Goal: Transaction & Acquisition: Purchase product/service

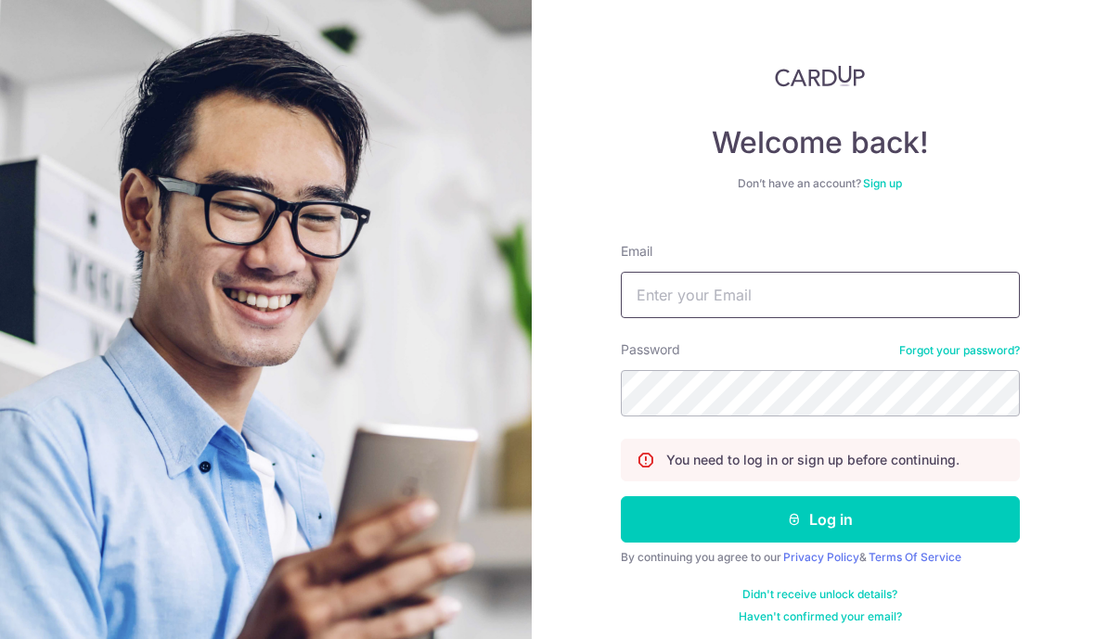
click at [873, 307] on input "Email" at bounding box center [820, 295] width 399 height 46
type input "jessica.chew94@hotmail.com"
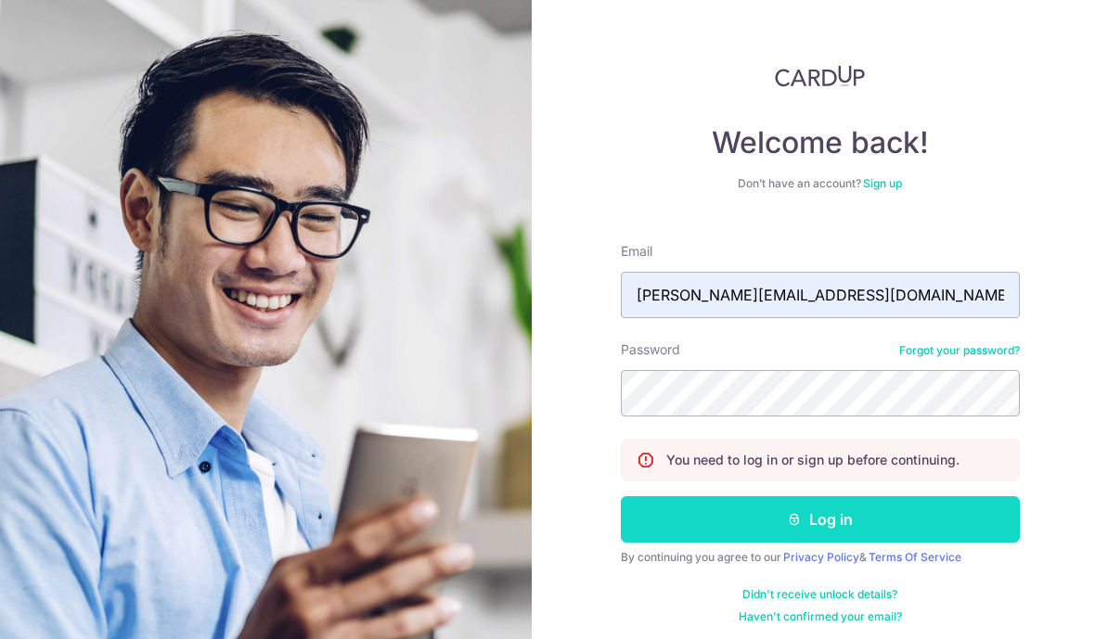
click at [827, 521] on button "Log in" at bounding box center [820, 519] width 399 height 46
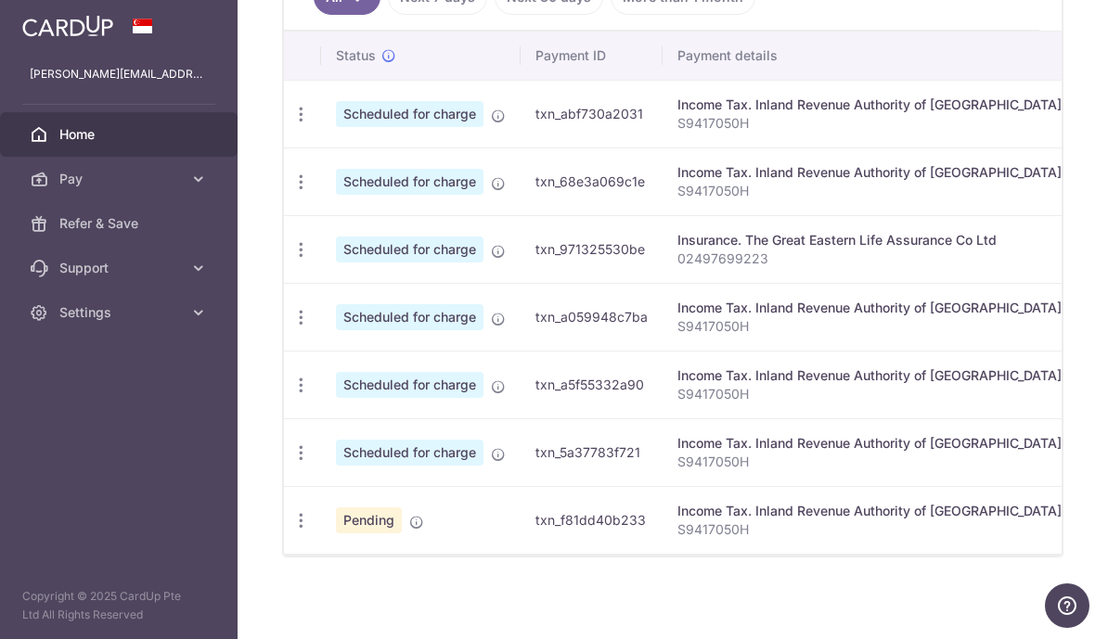
scroll to position [594, 0]
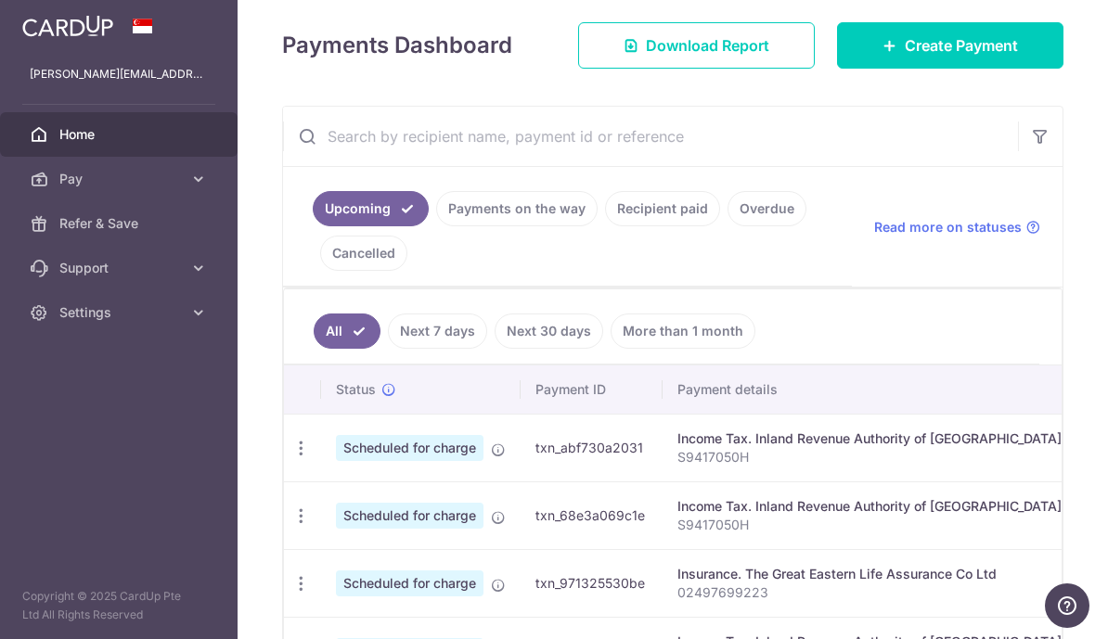
click at [436, 226] on link "Payments on the way" at bounding box center [516, 208] width 161 height 35
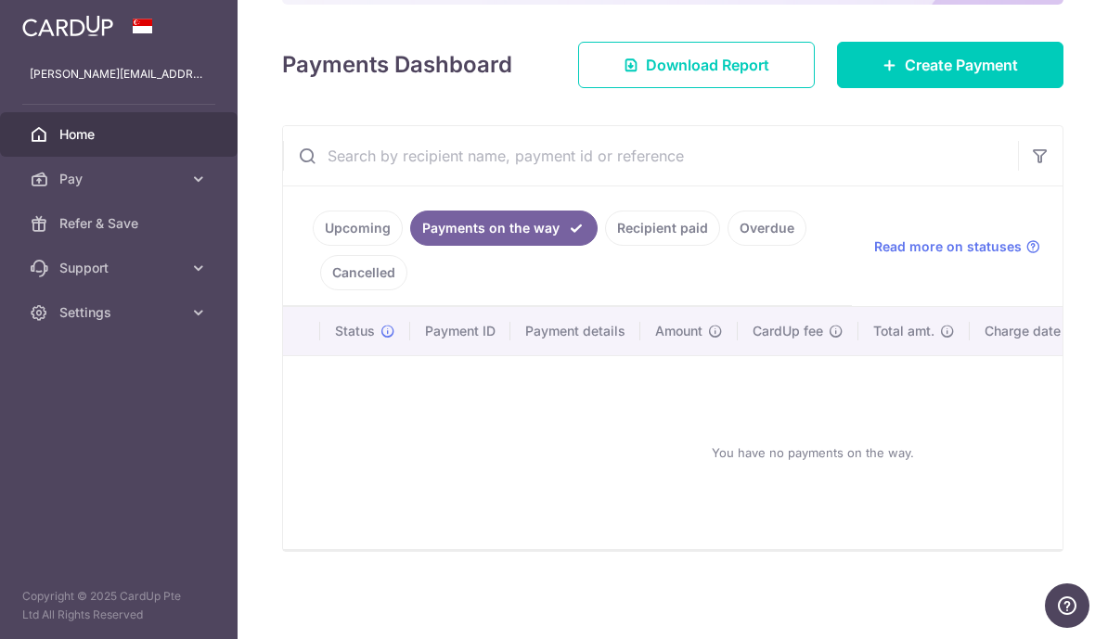
scroll to position [240, 0]
click at [605, 246] on link "Recipient paid" at bounding box center [662, 228] width 115 height 35
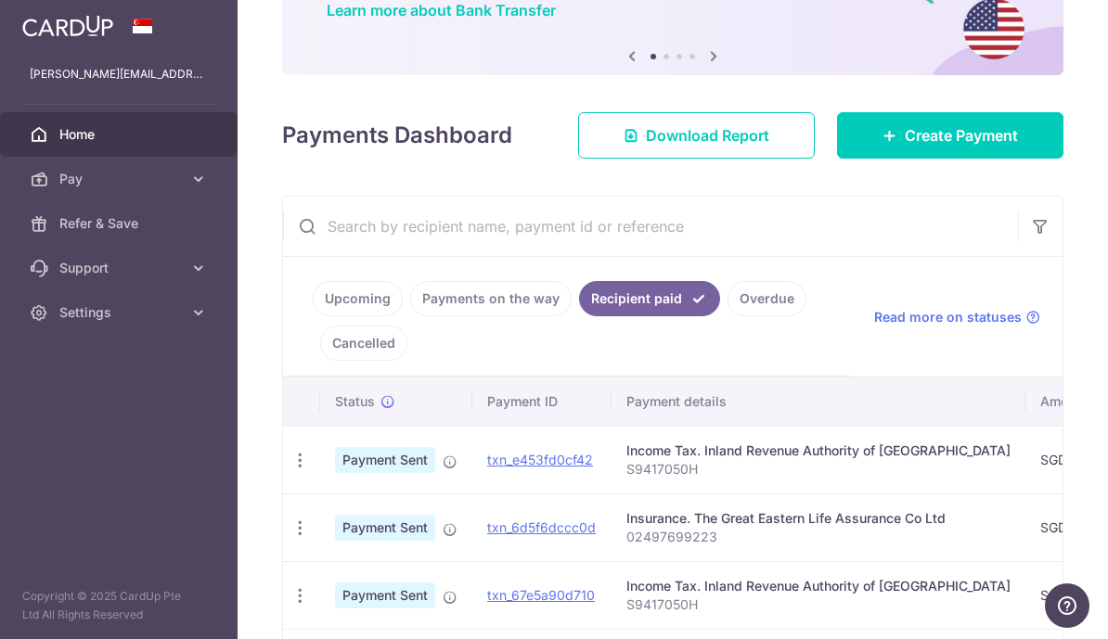
click at [727, 316] on link "Overdue" at bounding box center [766, 298] width 79 height 35
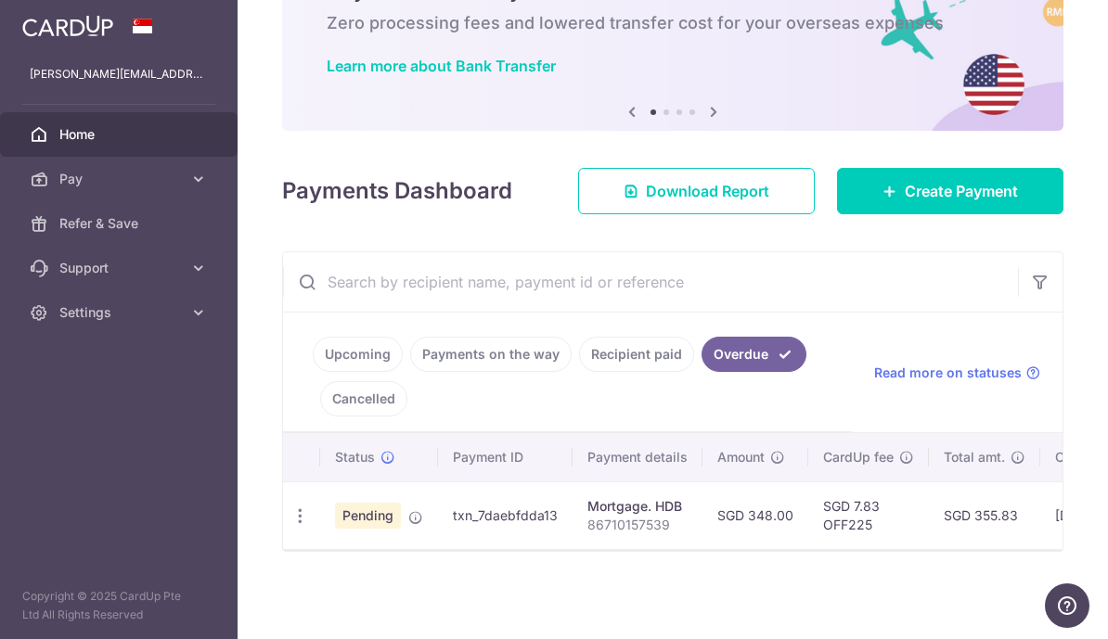
scroll to position [114, 0]
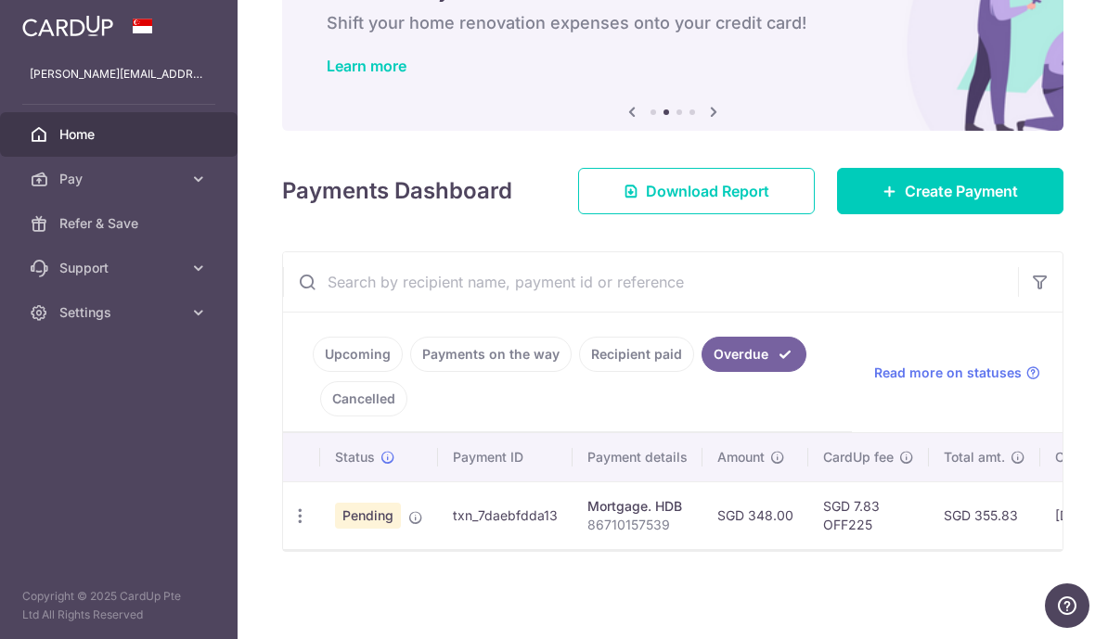
click at [407, 417] on link "Cancelled" at bounding box center [363, 398] width 87 height 35
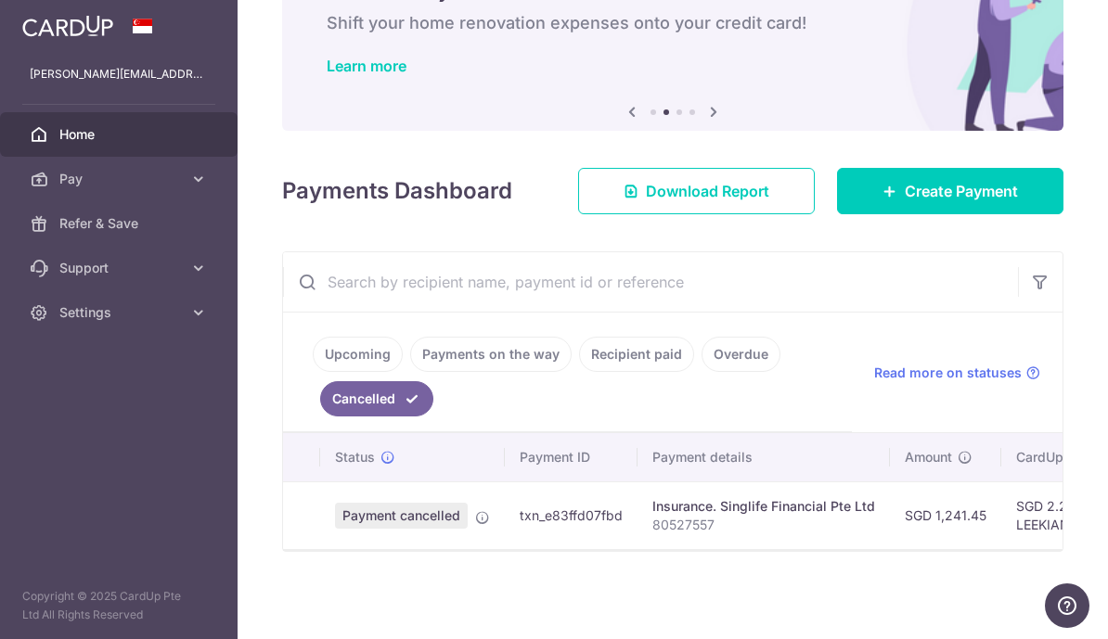
click at [313, 372] on link "Upcoming" at bounding box center [358, 354] width 90 height 35
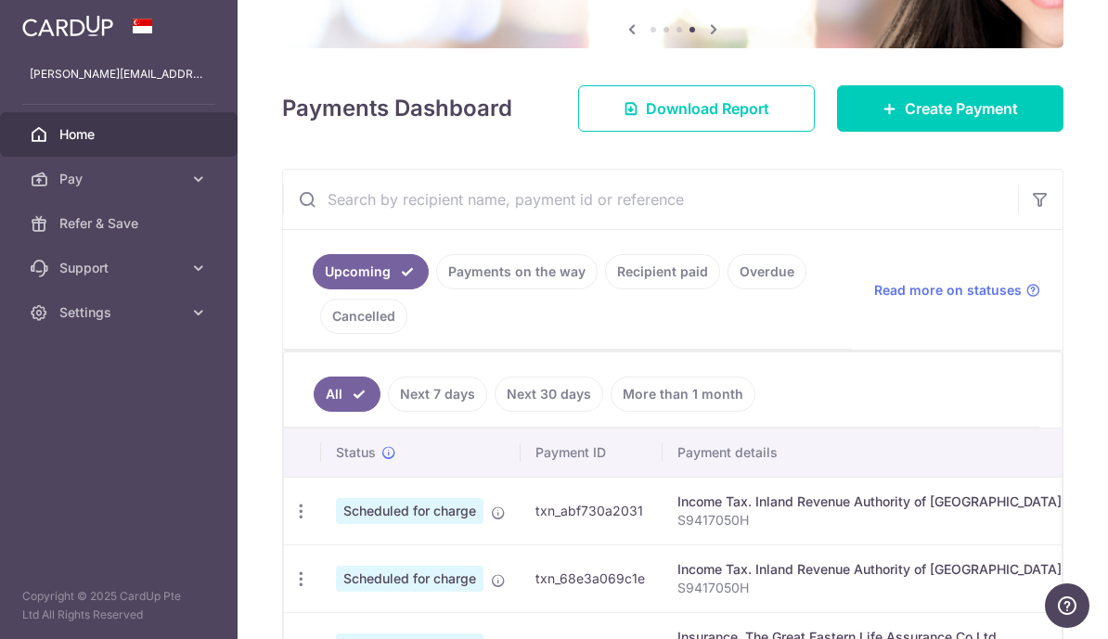
scroll to position [185, 0]
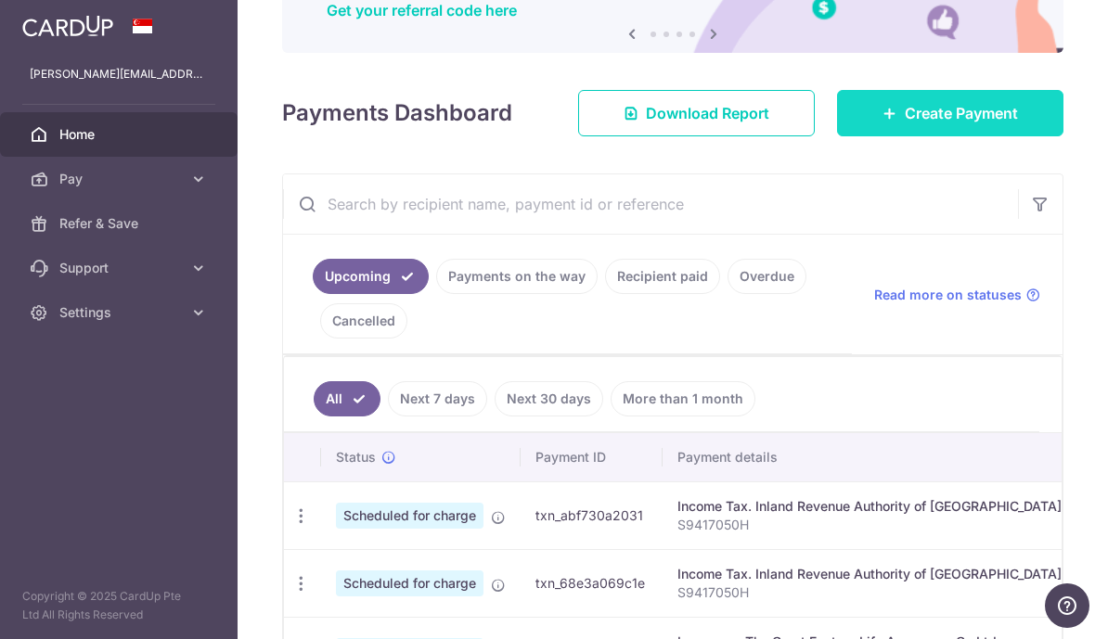
click at [1015, 124] on span "Create Payment" at bounding box center [961, 113] width 113 height 22
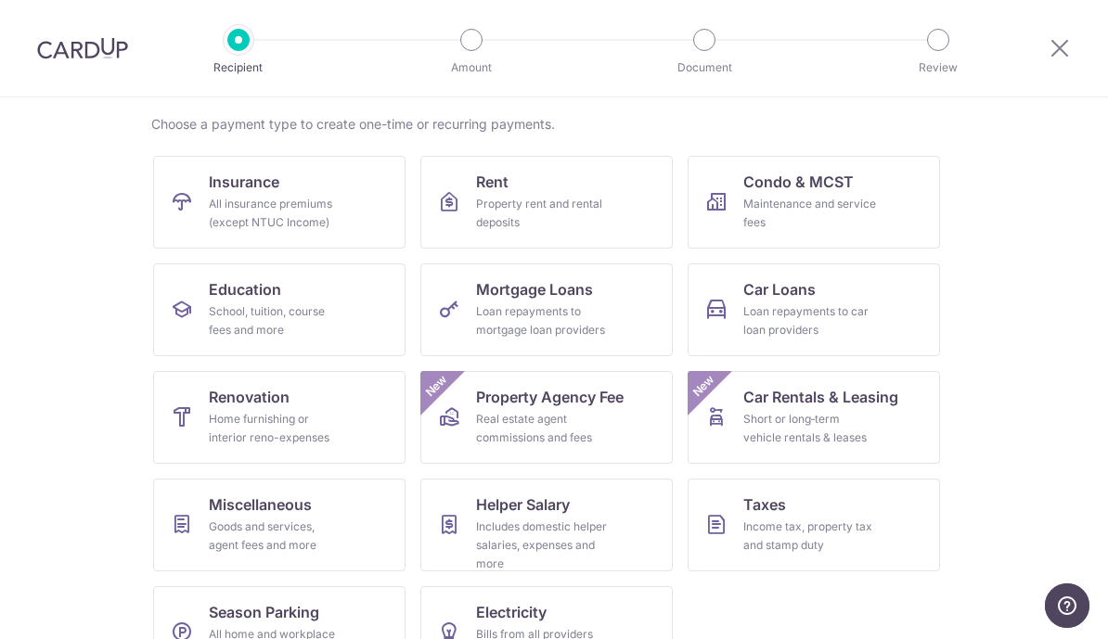
scroll to position [138, 0]
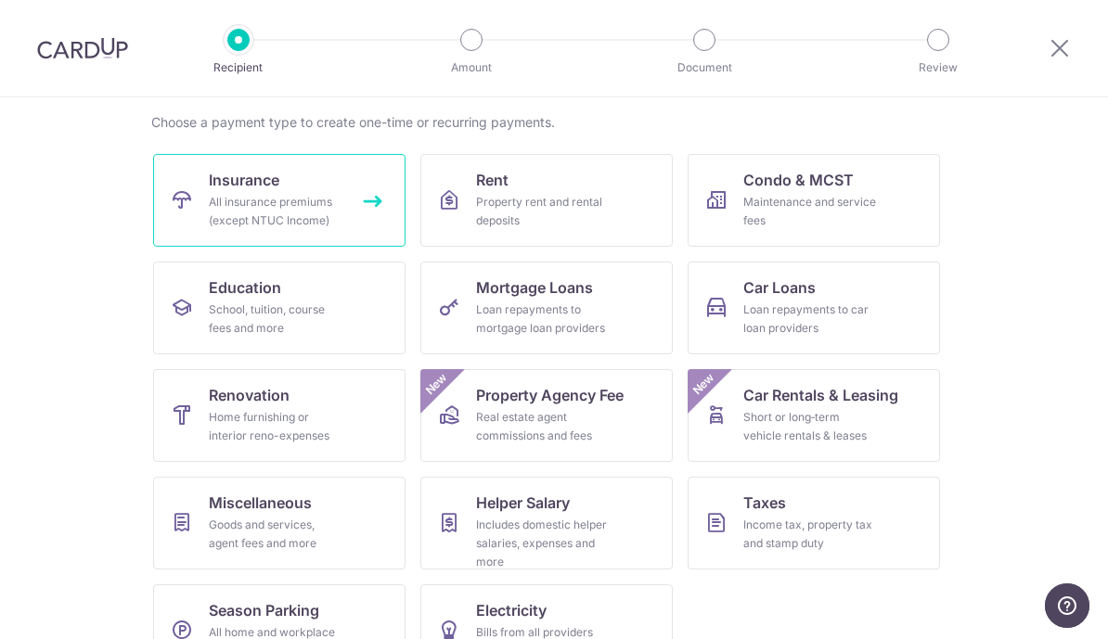
click at [314, 206] on div "All insurance premiums (except NTUC Income)" at bounding box center [276, 211] width 134 height 37
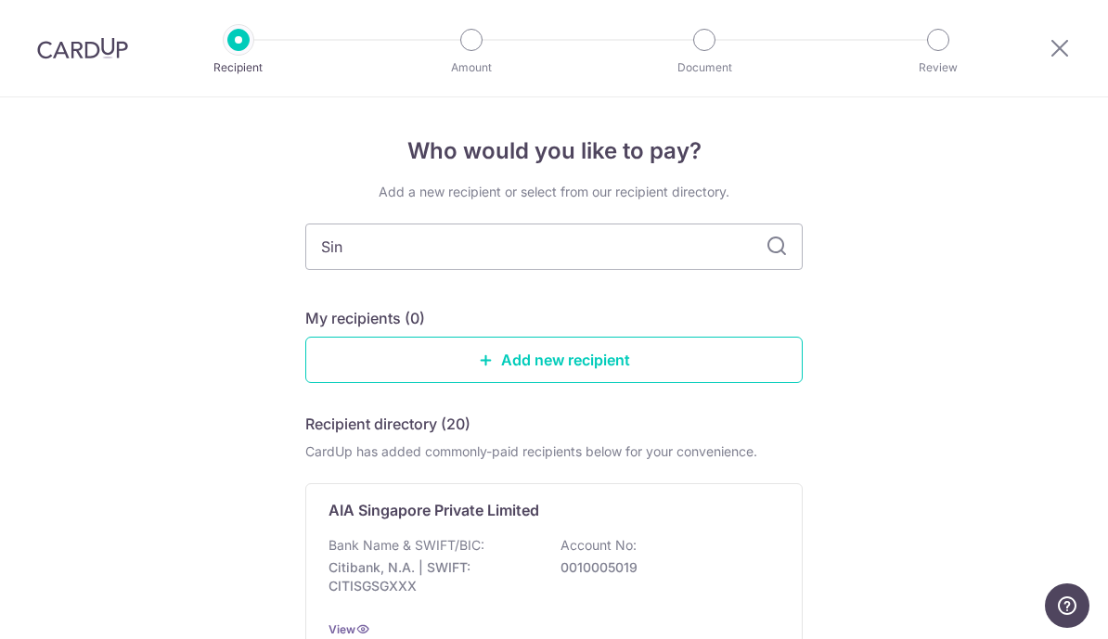
type input "Sing"
type input "Singlife"
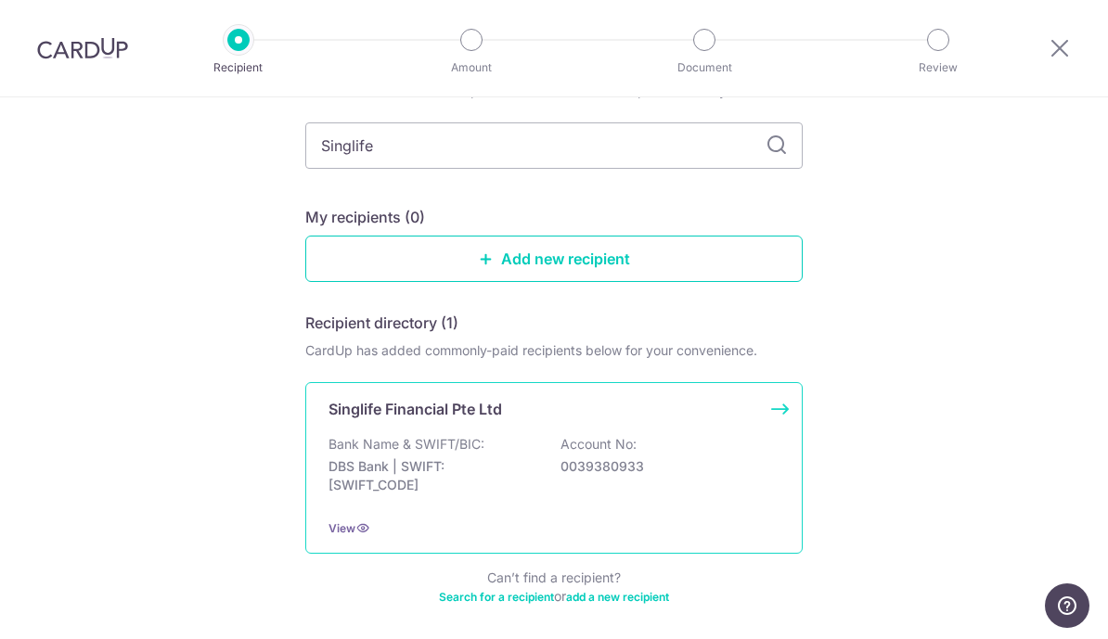
click at [625, 473] on p "0039380933" at bounding box center [664, 466] width 208 height 19
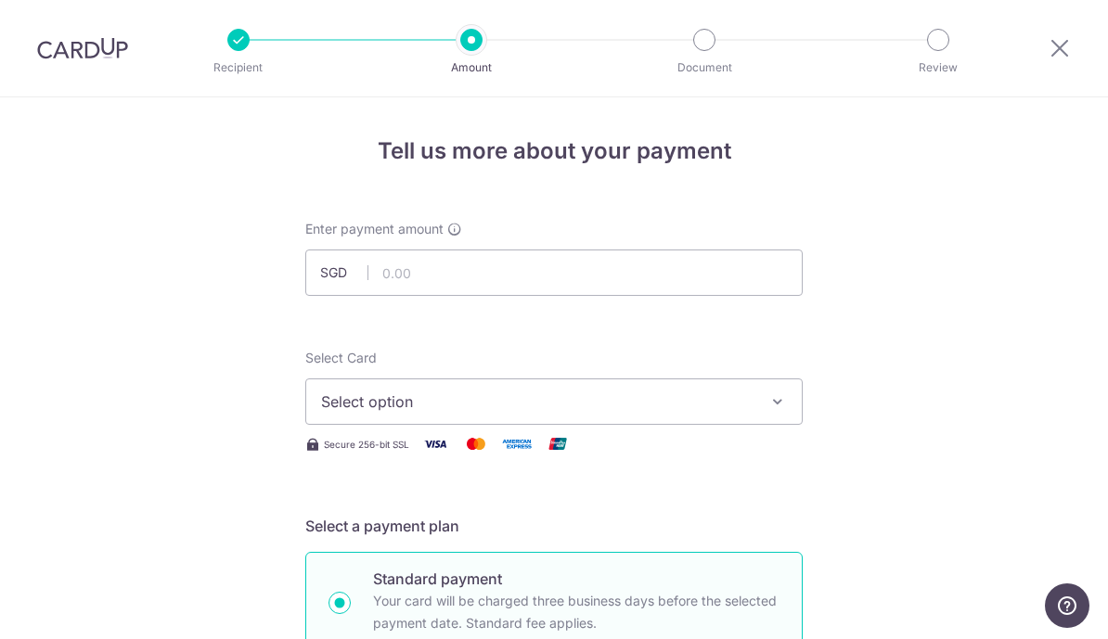
click at [641, 405] on span "Select option" at bounding box center [537, 402] width 432 height 22
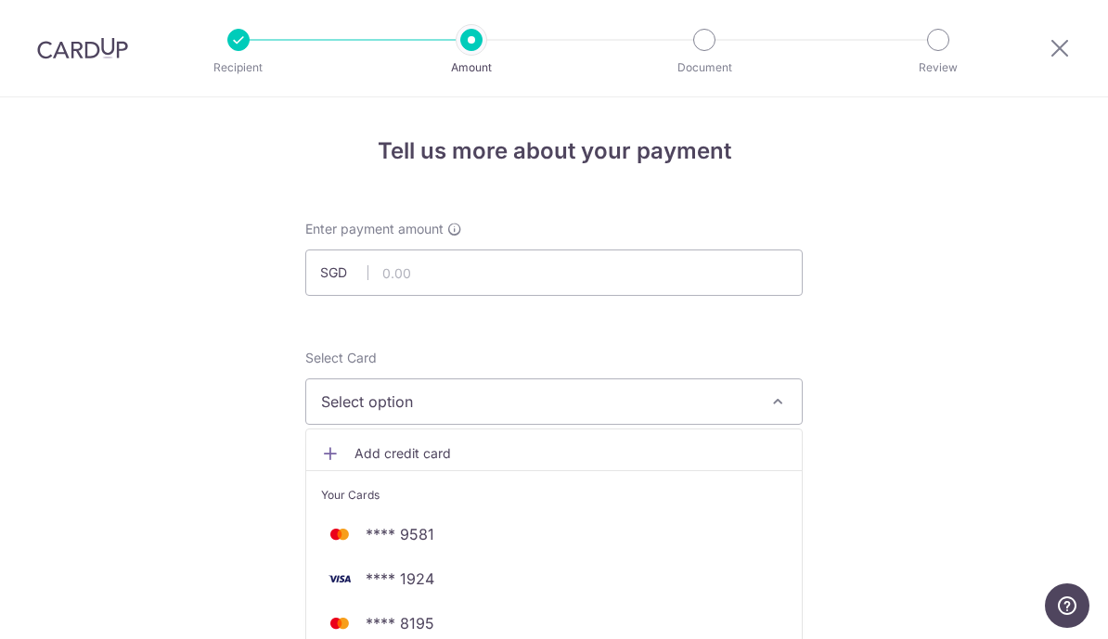
click at [636, 278] on div at bounding box center [554, 319] width 1108 height 639
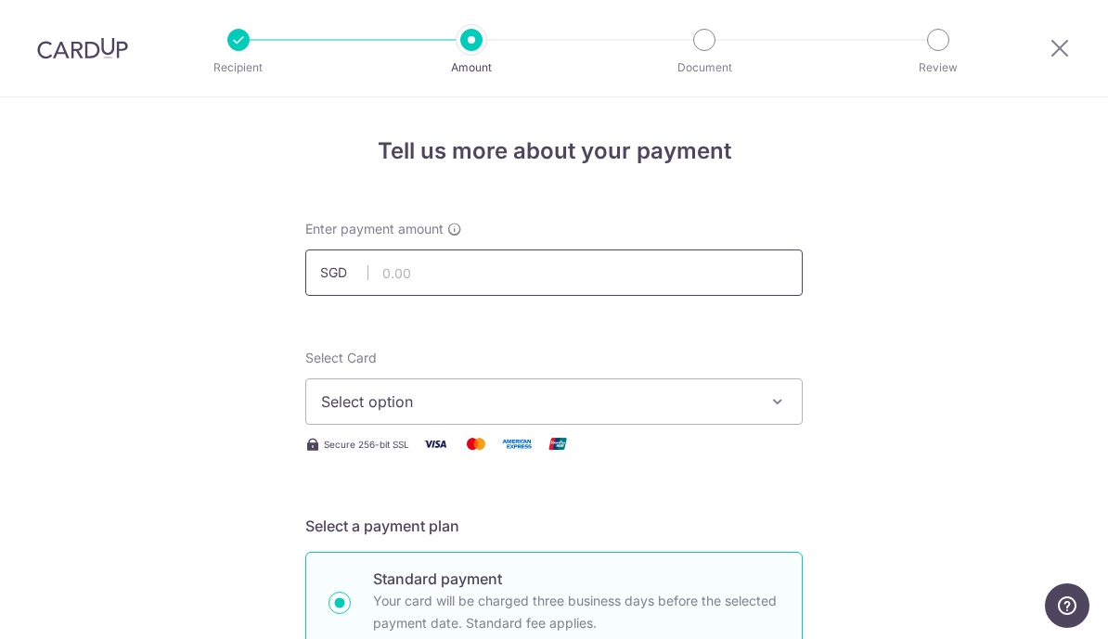
click at [631, 275] on input "text" at bounding box center [553, 273] width 497 height 46
type input "2,555.95"
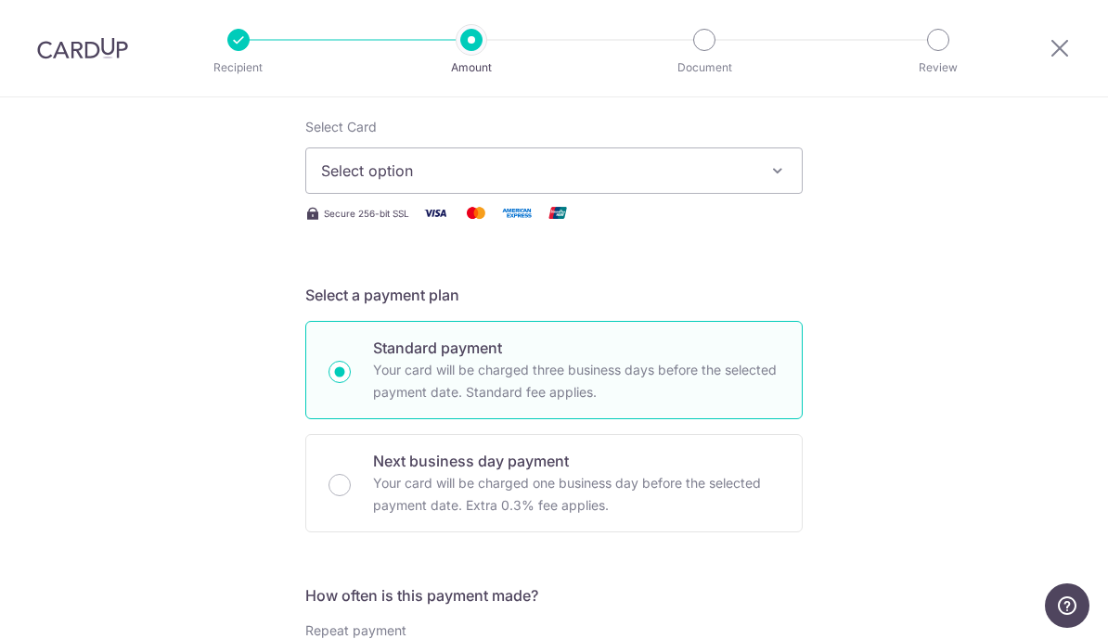
scroll to position [235, 0]
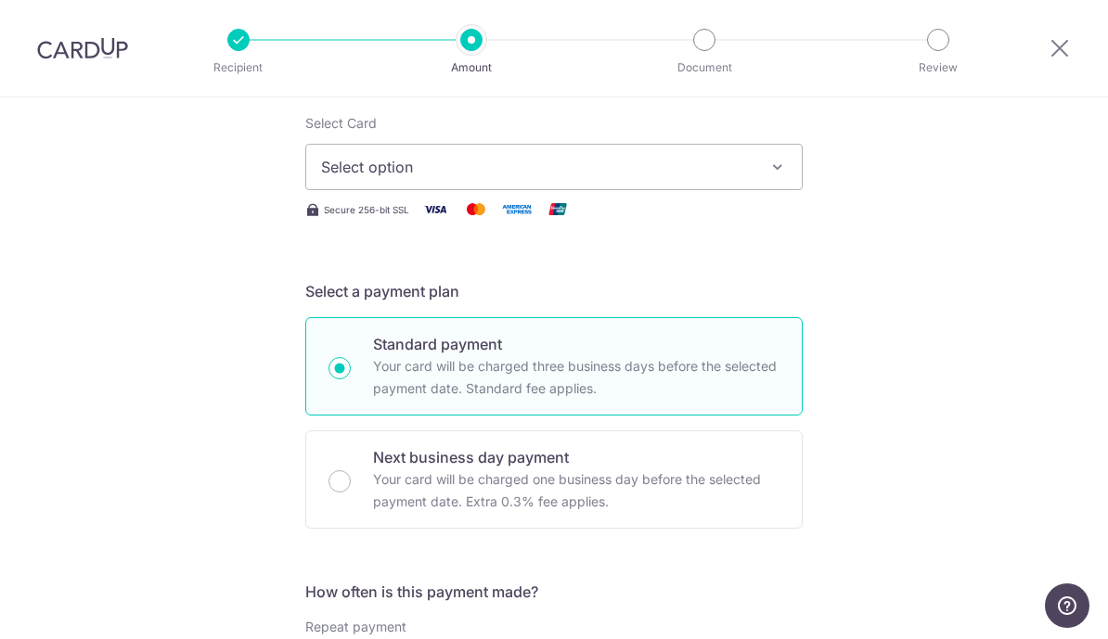
click at [748, 174] on span "Select option" at bounding box center [537, 167] width 432 height 22
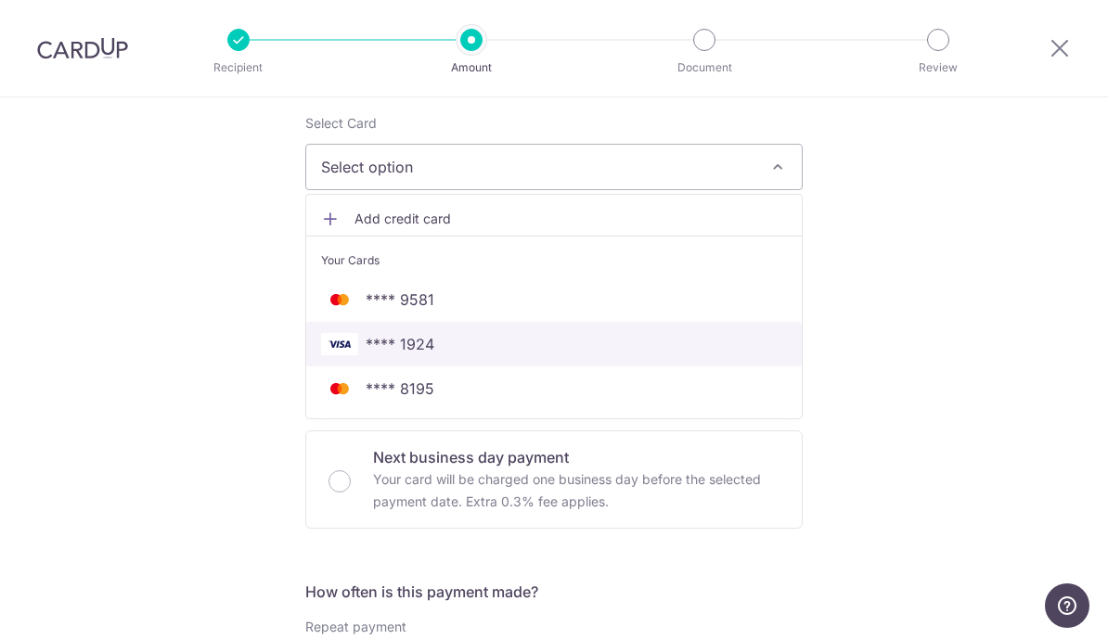
click at [592, 355] on span "**** 1924" at bounding box center [554, 344] width 466 height 22
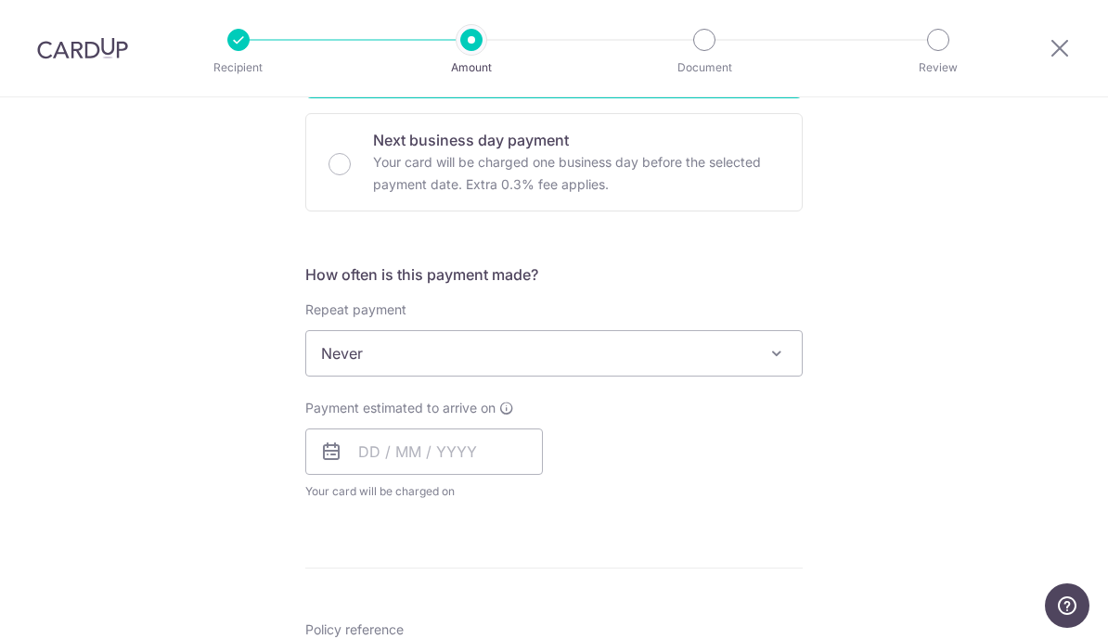
scroll to position [564, 0]
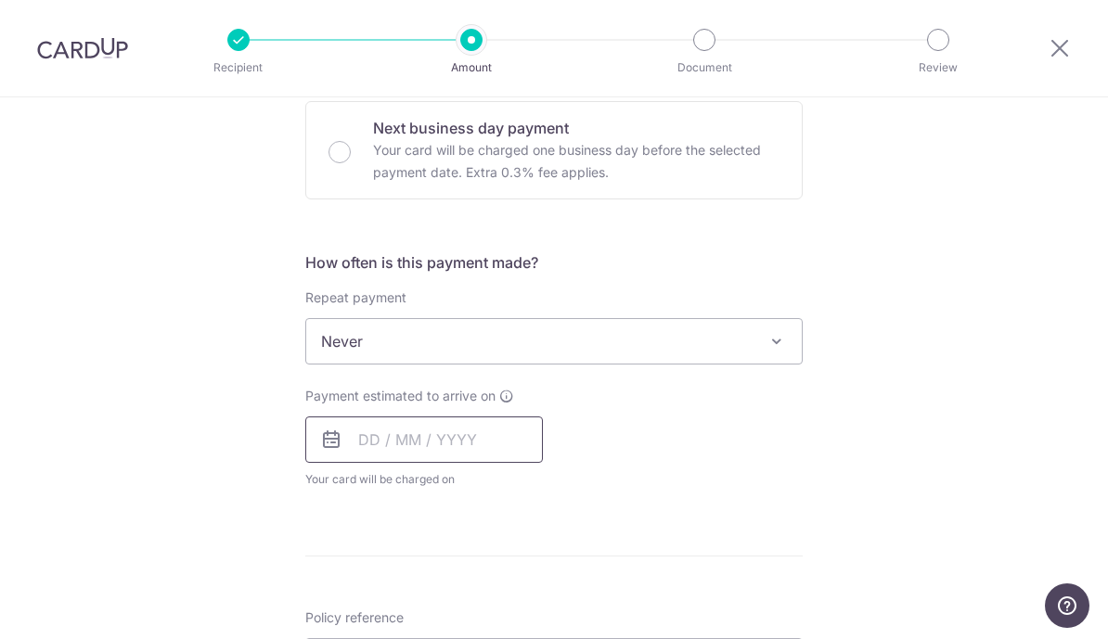
click at [494, 440] on input "text" at bounding box center [424, 440] width 238 height 46
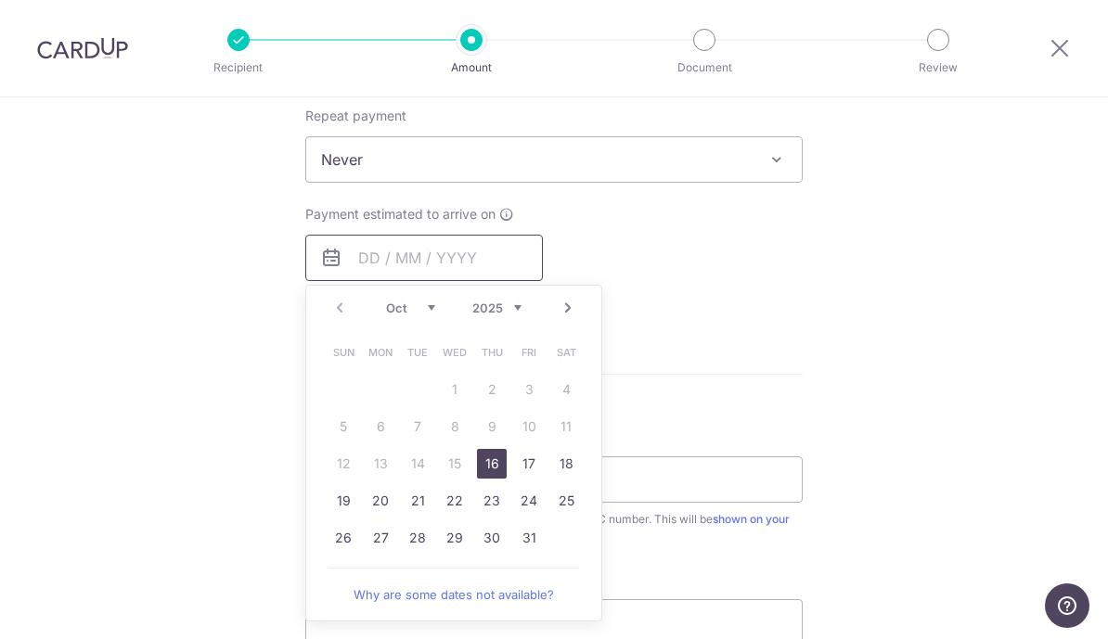
scroll to position [749, 0]
click at [497, 464] on link "16" at bounding box center [492, 461] width 30 height 30
type input "16/10/2025"
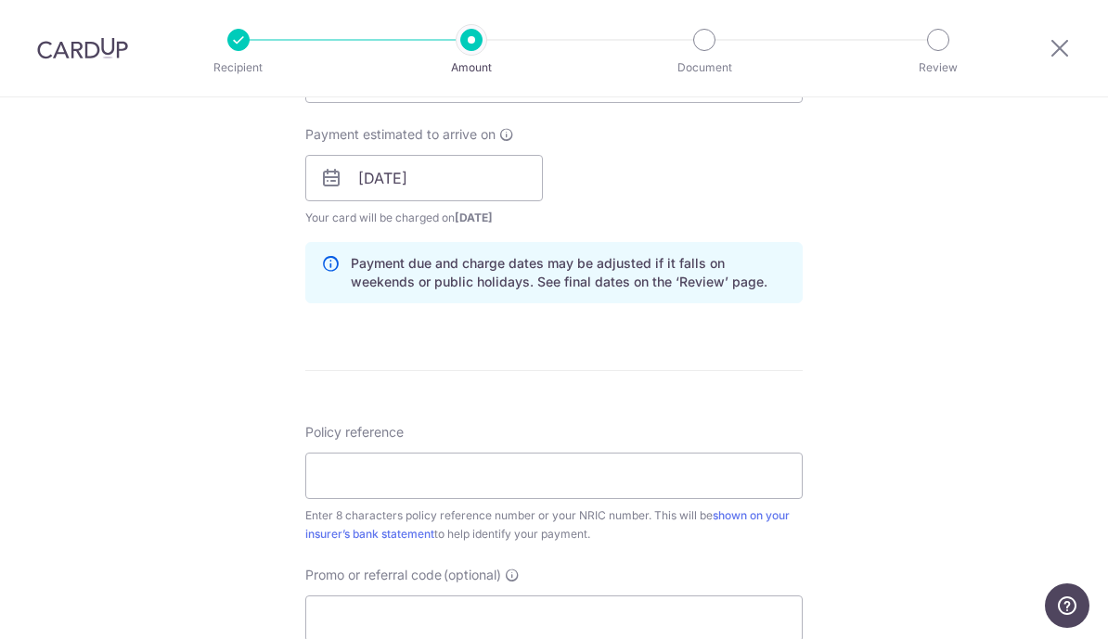
scroll to position [936, 0]
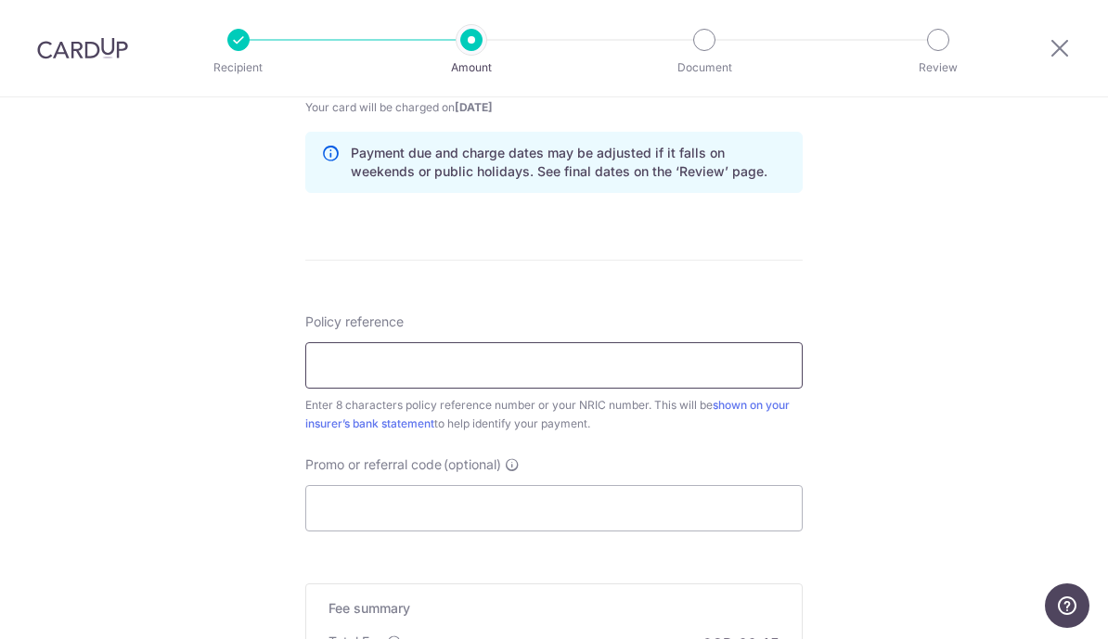
click at [635, 355] on input "Policy reference" at bounding box center [553, 365] width 497 height 46
click at [585, 383] on input "Policy reference" at bounding box center [553, 365] width 497 height 46
paste input "81390865"
type input "81390865"
click at [887, 395] on div "Tell us more about your payment Enter payment amount SGD 2,555.95 2555.95 Selec…" at bounding box center [554, 38] width 1108 height 1755
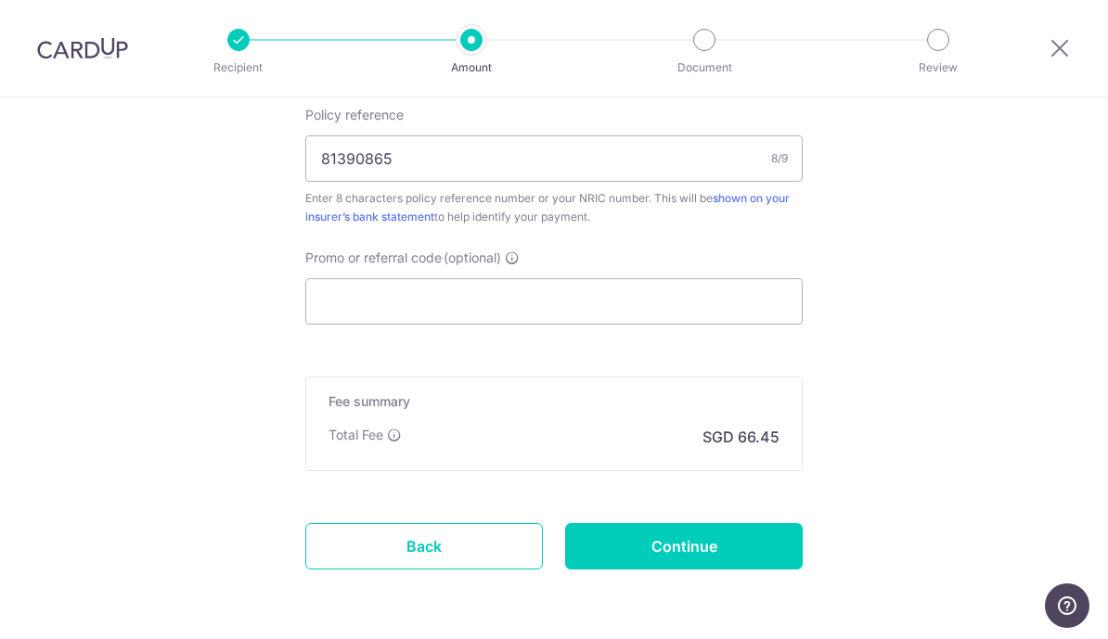
scroll to position [1163, 0]
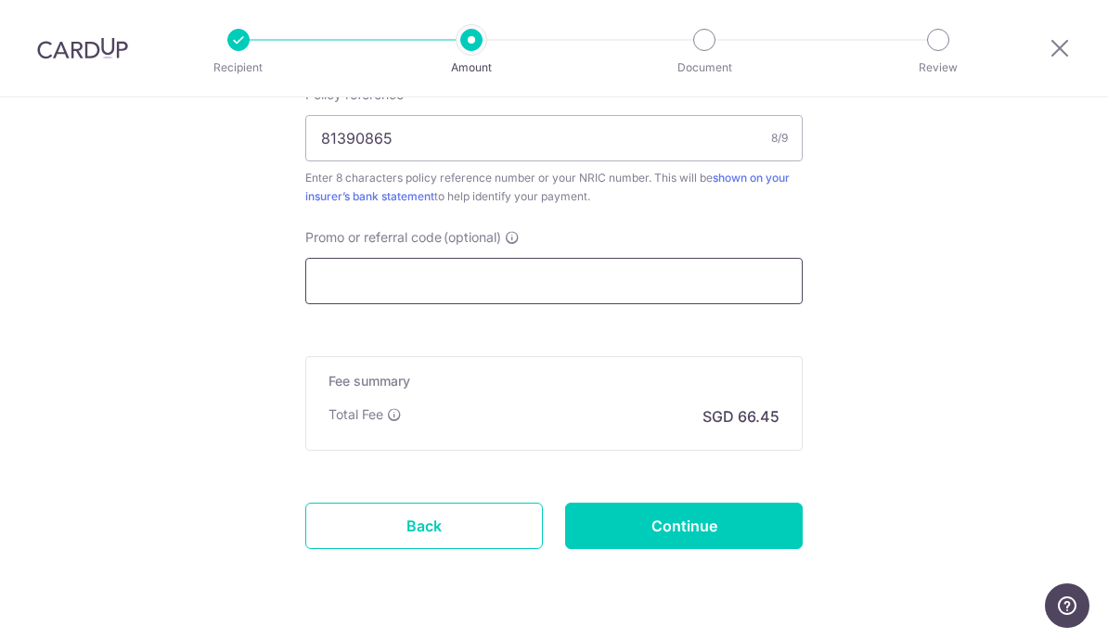
click at [731, 302] on input "Promo or referral code (optional)" at bounding box center [553, 281] width 497 height 46
click at [654, 282] on input "Promo or referral code (optional)" at bounding box center [553, 281] width 497 height 46
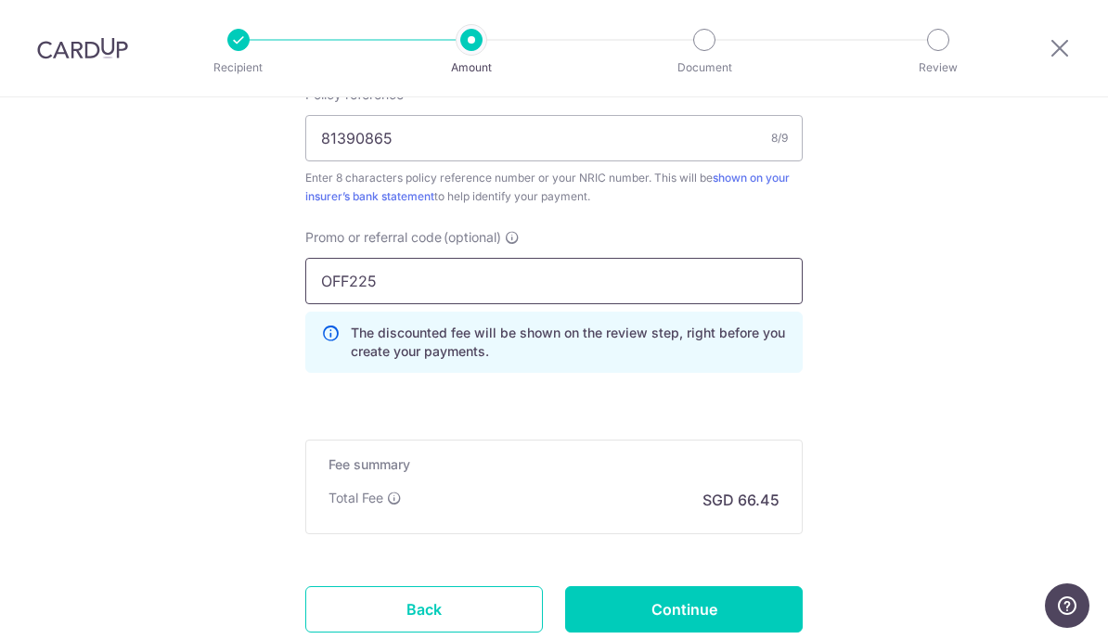
type input "OFF225"
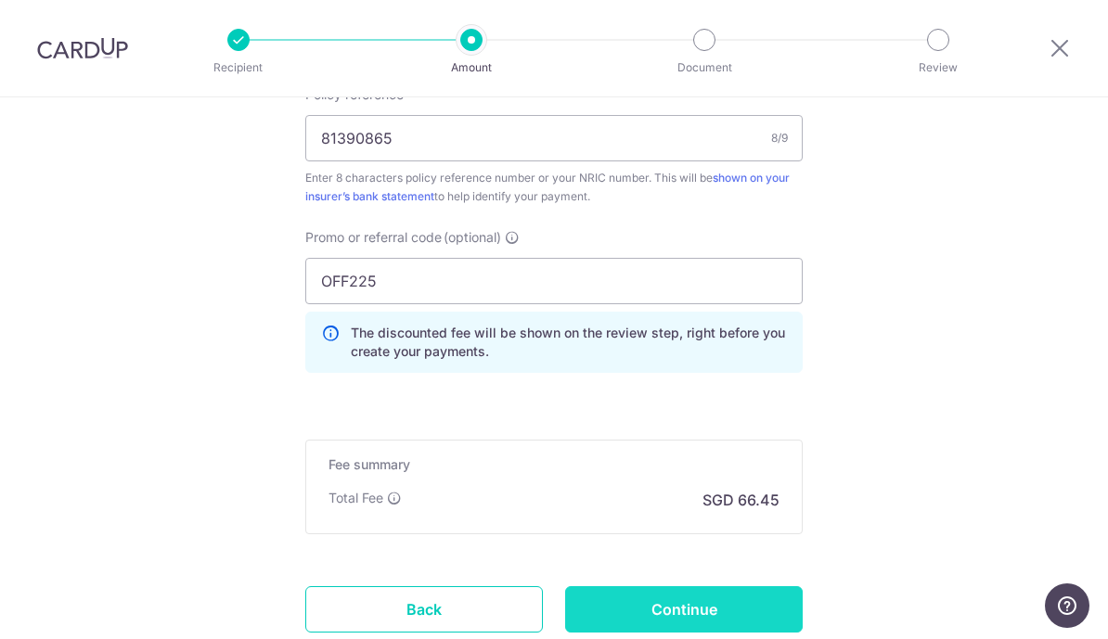
click at [732, 624] on input "Continue" at bounding box center [684, 609] width 238 height 46
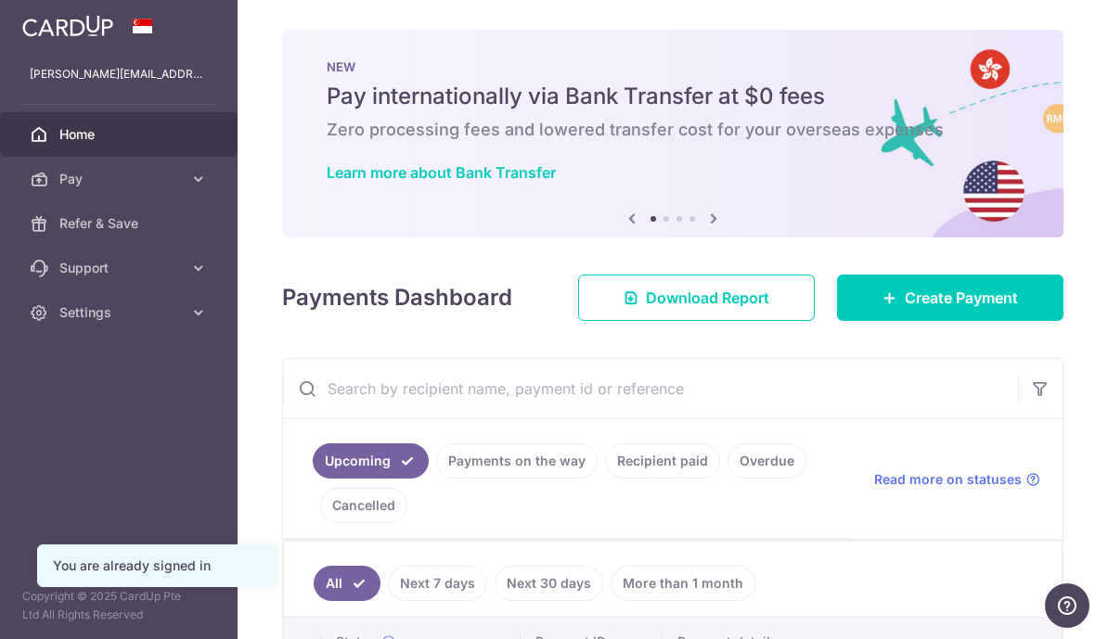
click at [702, 230] on icon at bounding box center [713, 218] width 22 height 23
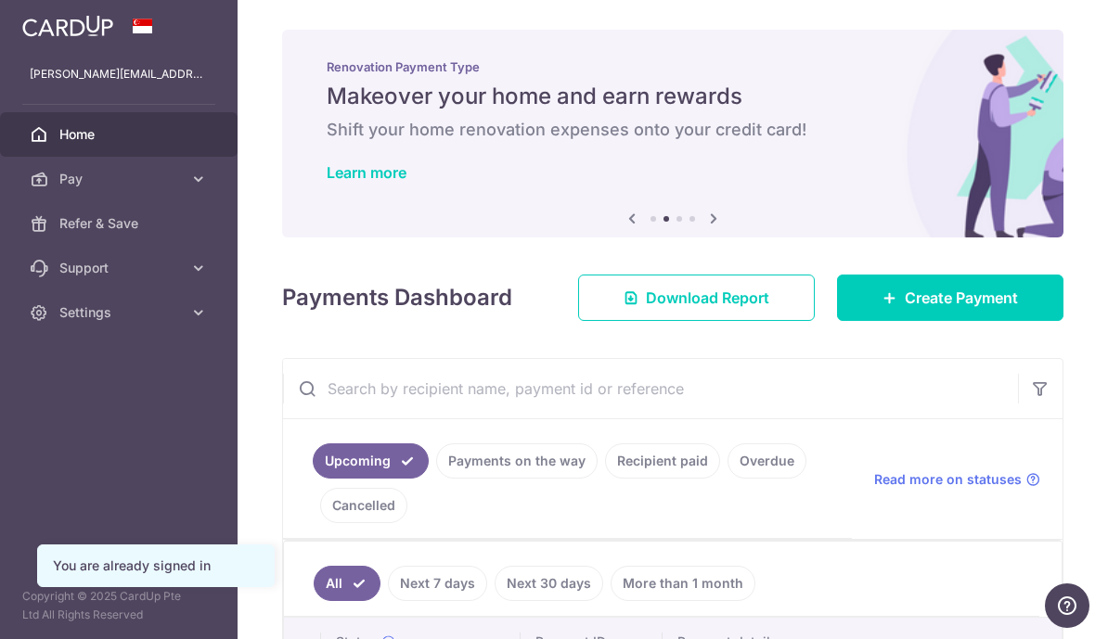
scroll to position [23, 0]
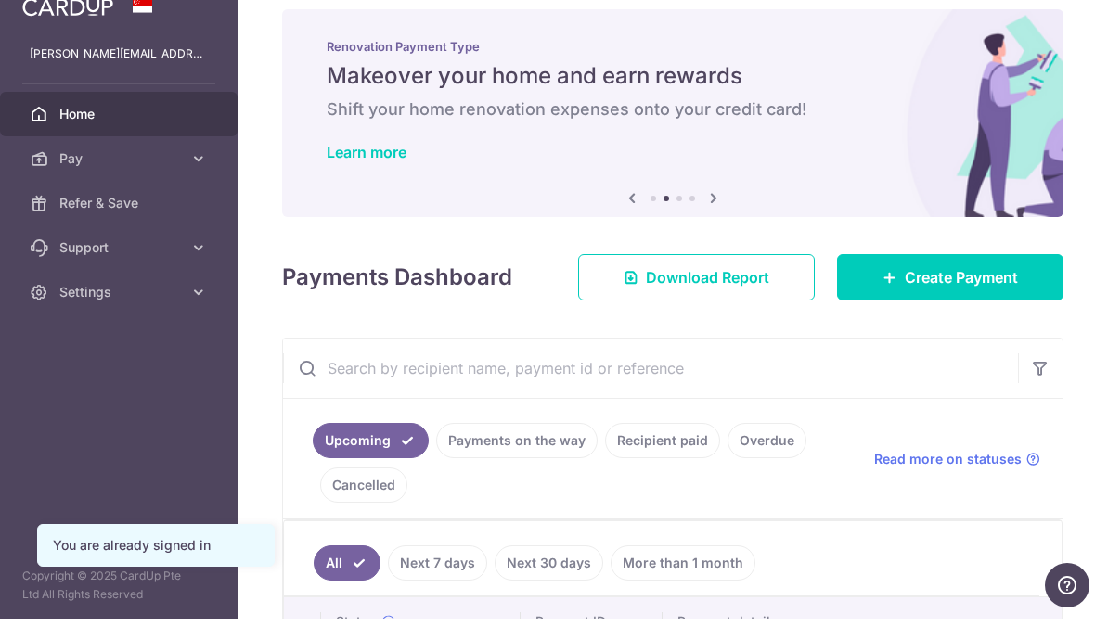
click at [702, 230] on icon at bounding box center [713, 218] width 22 height 23
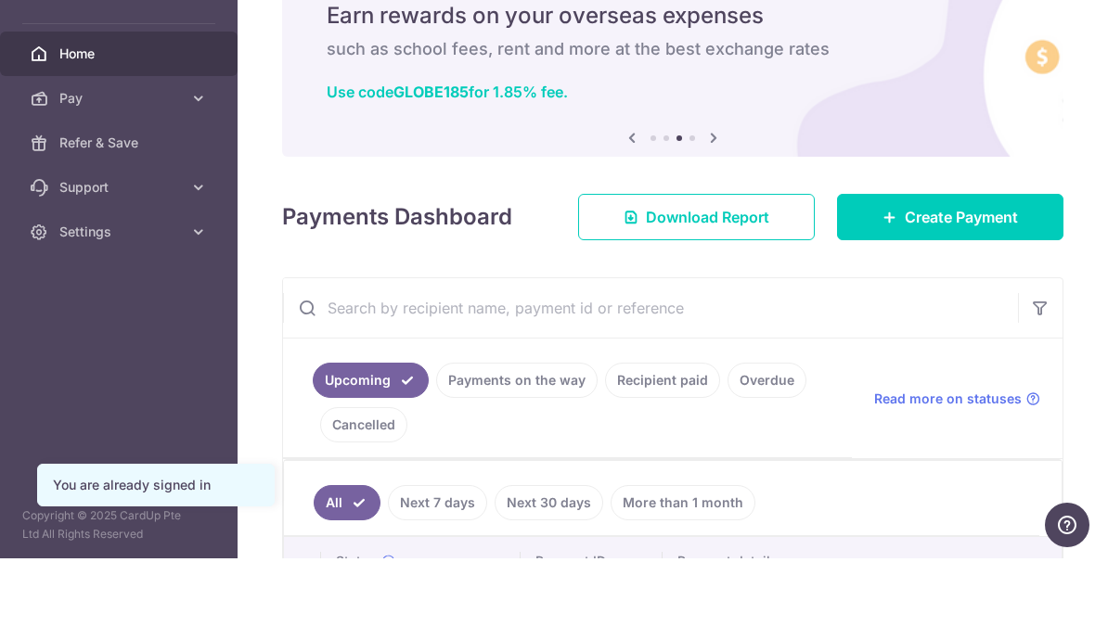
click at [702, 230] on icon at bounding box center [713, 218] width 22 height 23
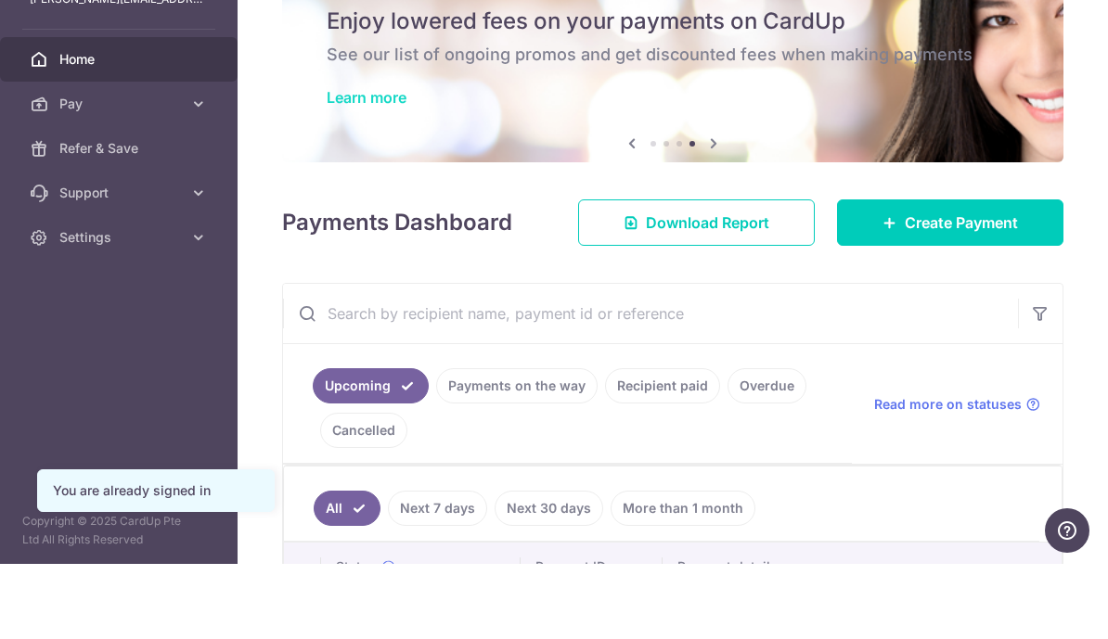
click at [327, 182] on link "Learn more" at bounding box center [367, 172] width 80 height 19
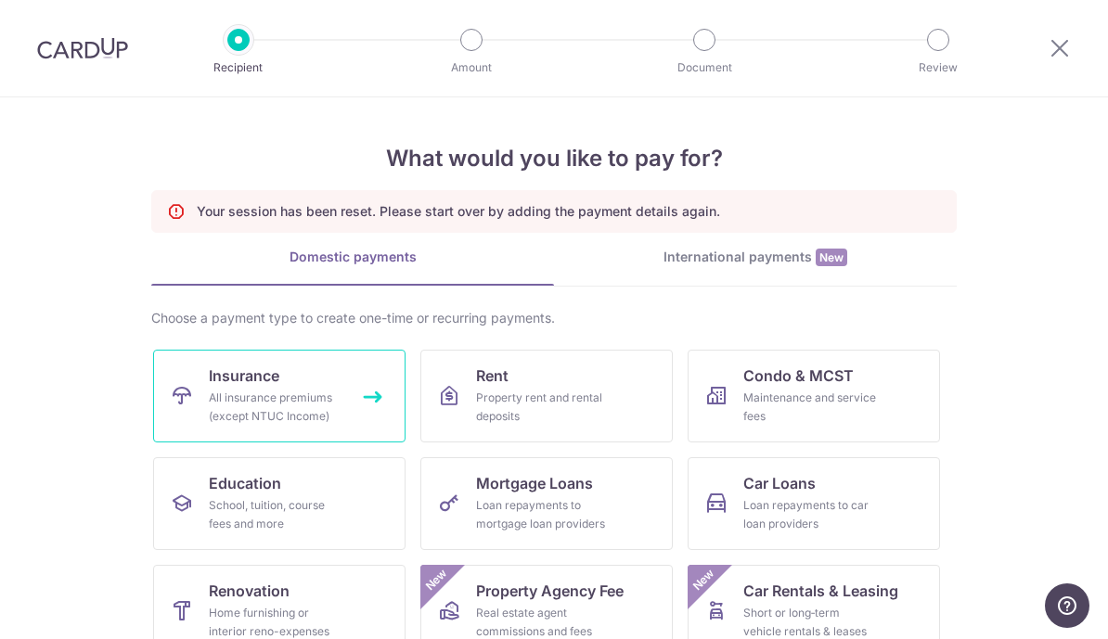
click at [329, 400] on div "All insurance premiums (except NTUC Income)" at bounding box center [276, 407] width 134 height 37
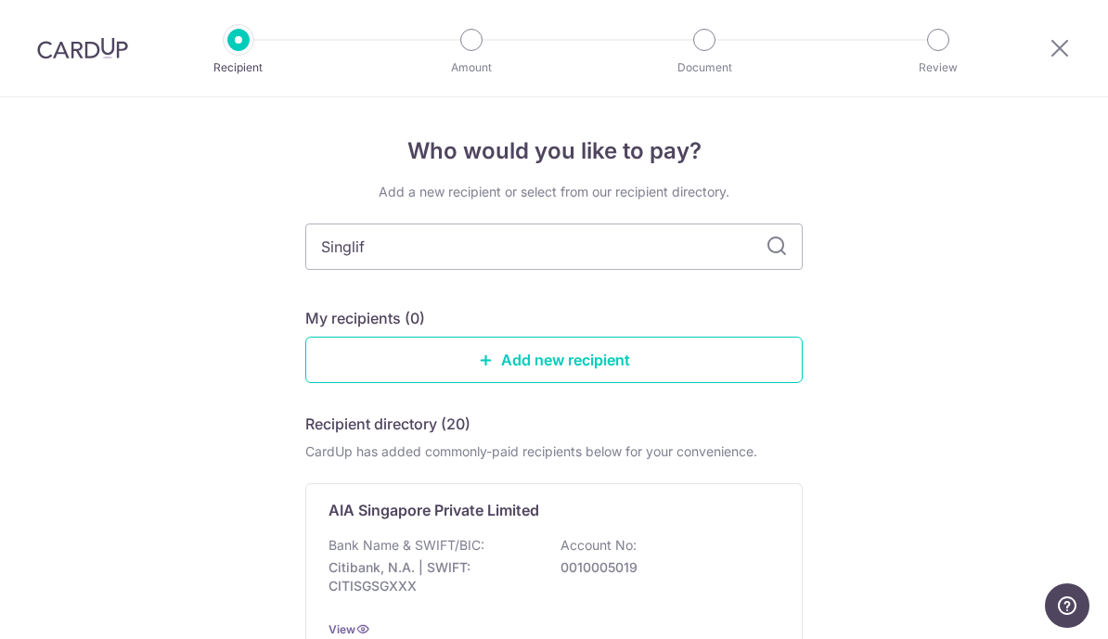
type input "Singlife"
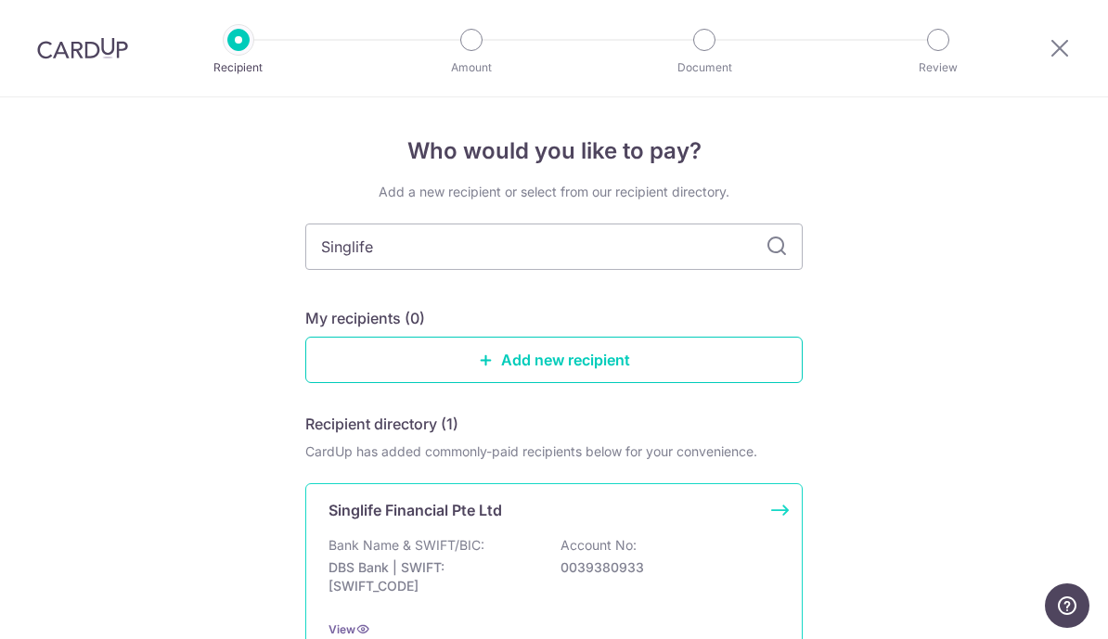
click at [516, 550] on div "Bank Name & SWIFT/BIC: DBS Bank | SWIFT: [SWIFT_CODE] Account No: 0039380933" at bounding box center [553, 570] width 451 height 69
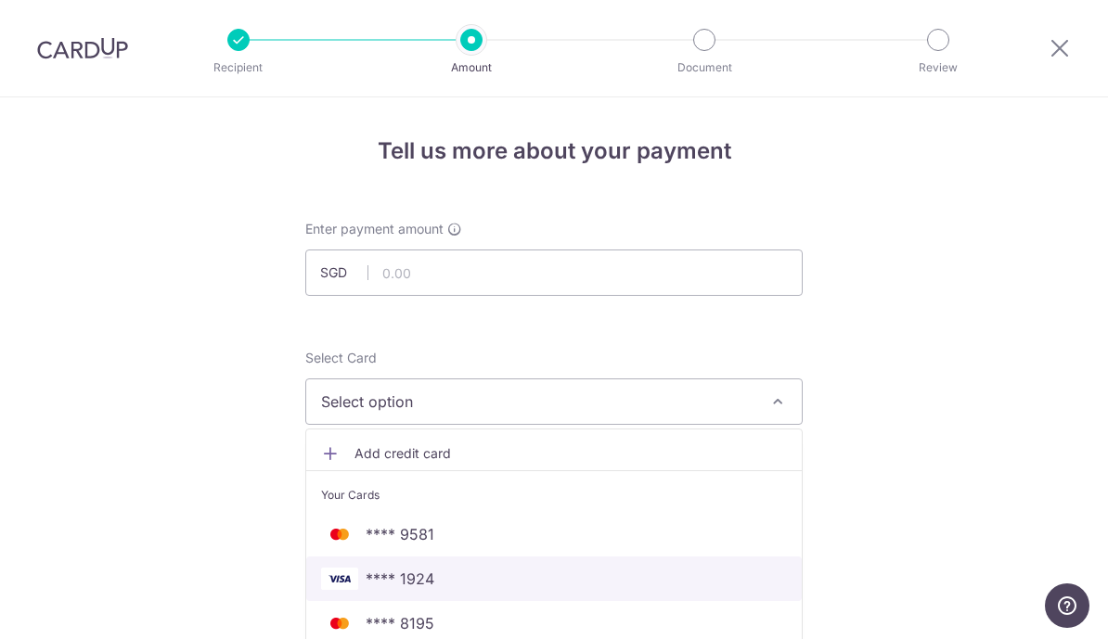
click at [496, 590] on span "**** 1924" at bounding box center [554, 579] width 466 height 22
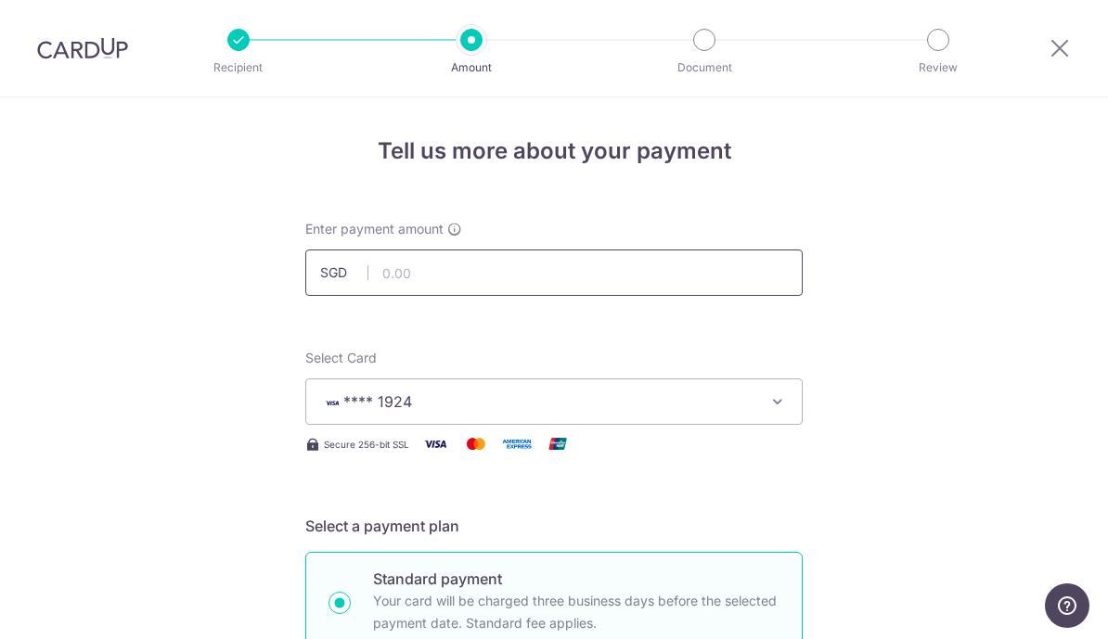
click at [513, 267] on input "text" at bounding box center [553, 273] width 497 height 46
type input "2,555.95"
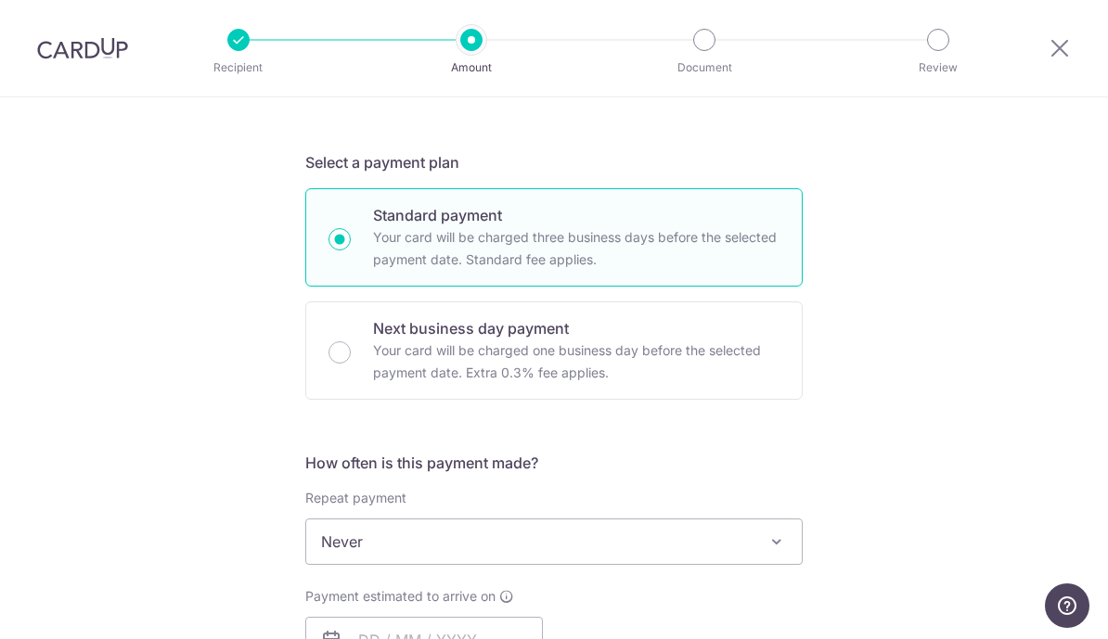
scroll to position [523, 0]
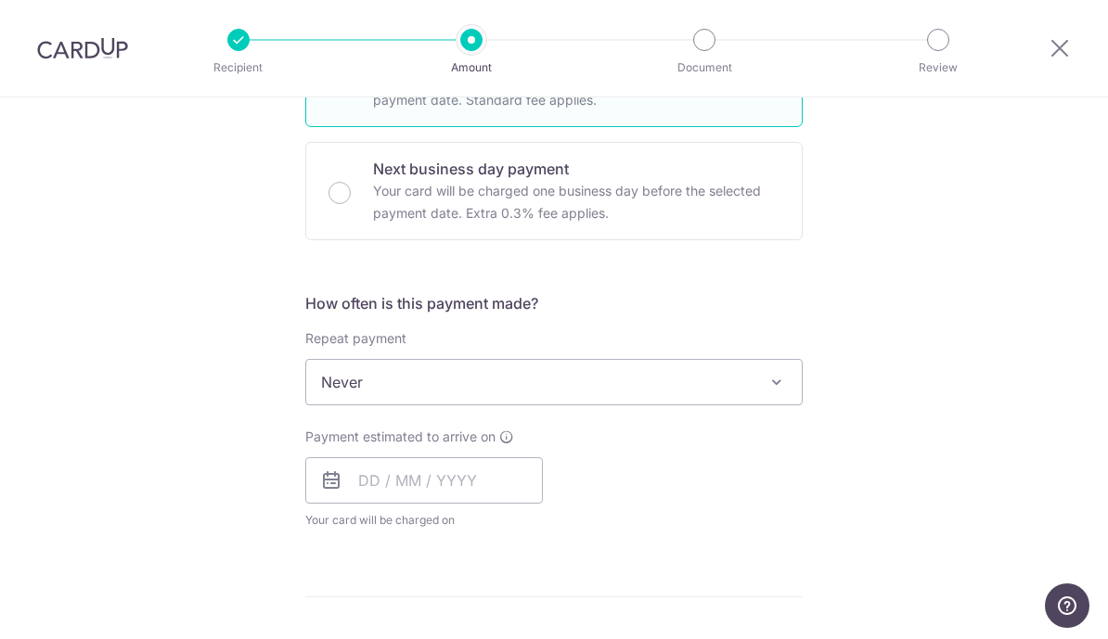
click at [629, 398] on span "Never" at bounding box center [553, 382] width 495 height 45
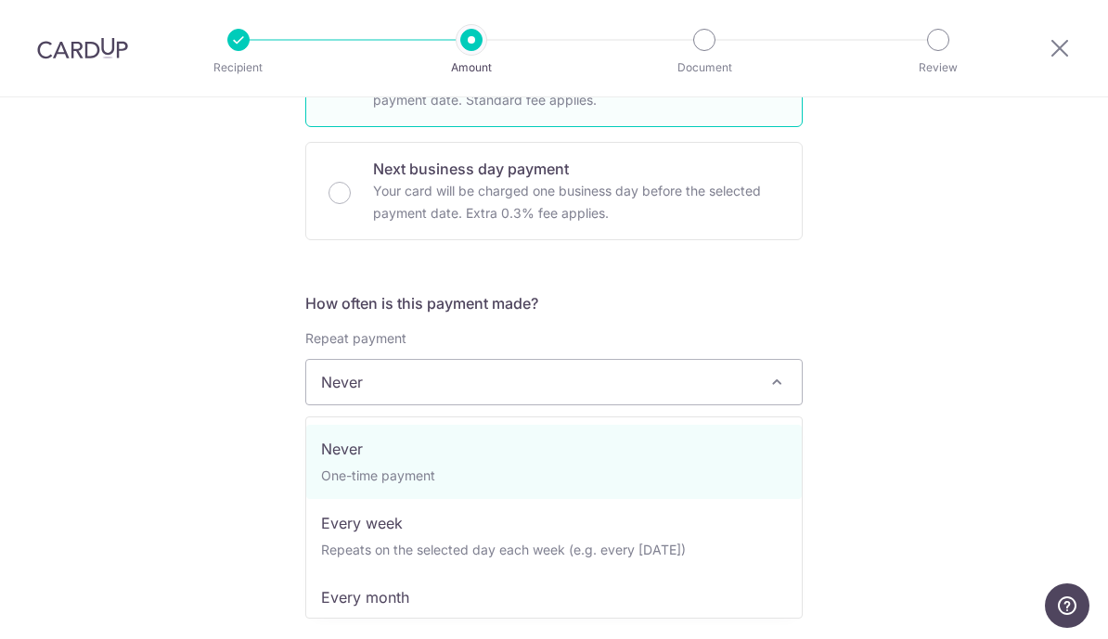
click at [658, 391] on span "Never" at bounding box center [553, 382] width 495 height 45
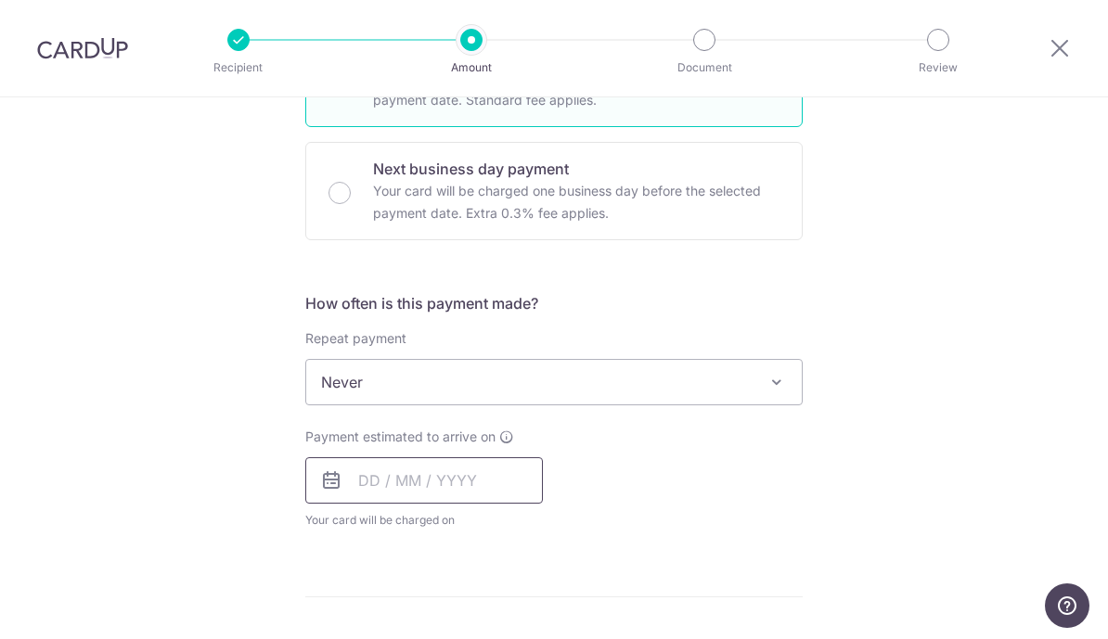
click at [508, 493] on input "text" at bounding box center [424, 480] width 238 height 46
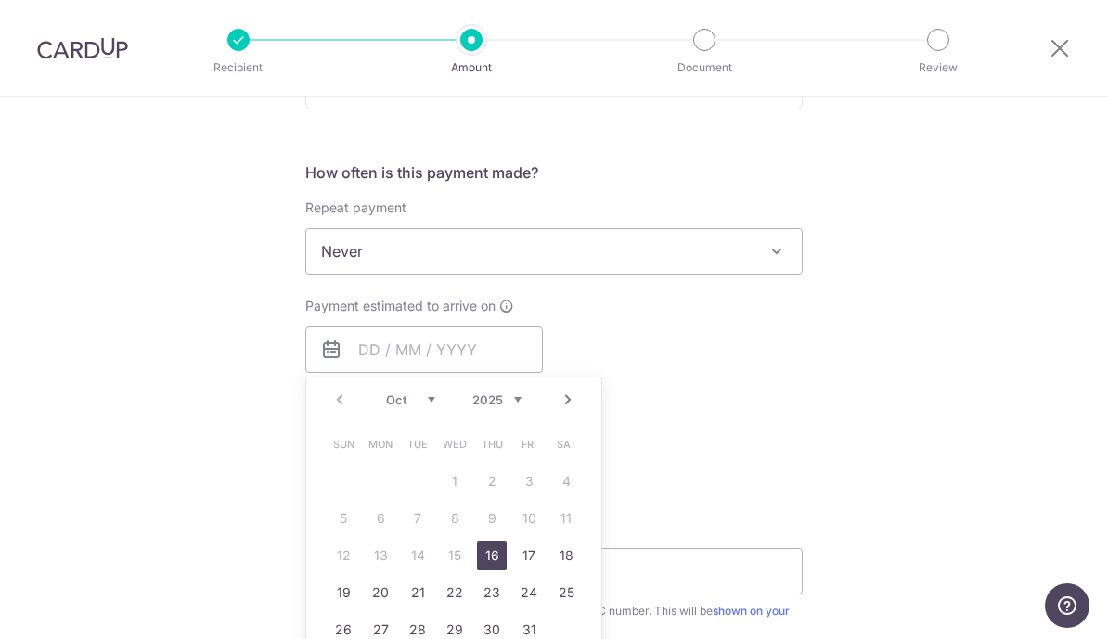
click at [494, 563] on link "16" at bounding box center [492, 556] width 30 height 30
type input "[DATE]"
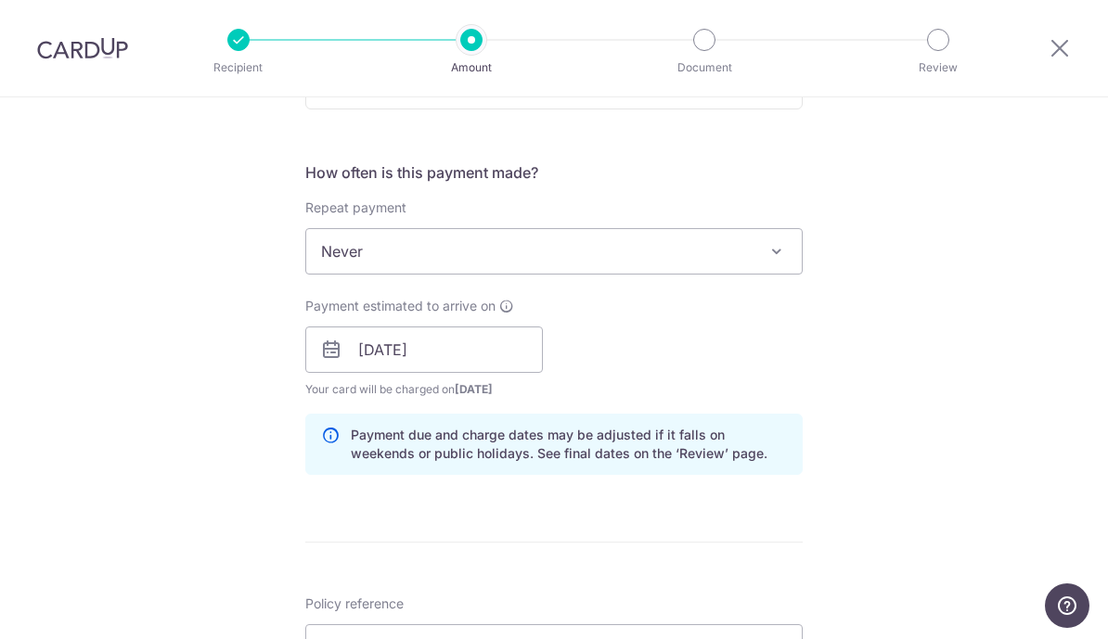
scroll to position [734, 0]
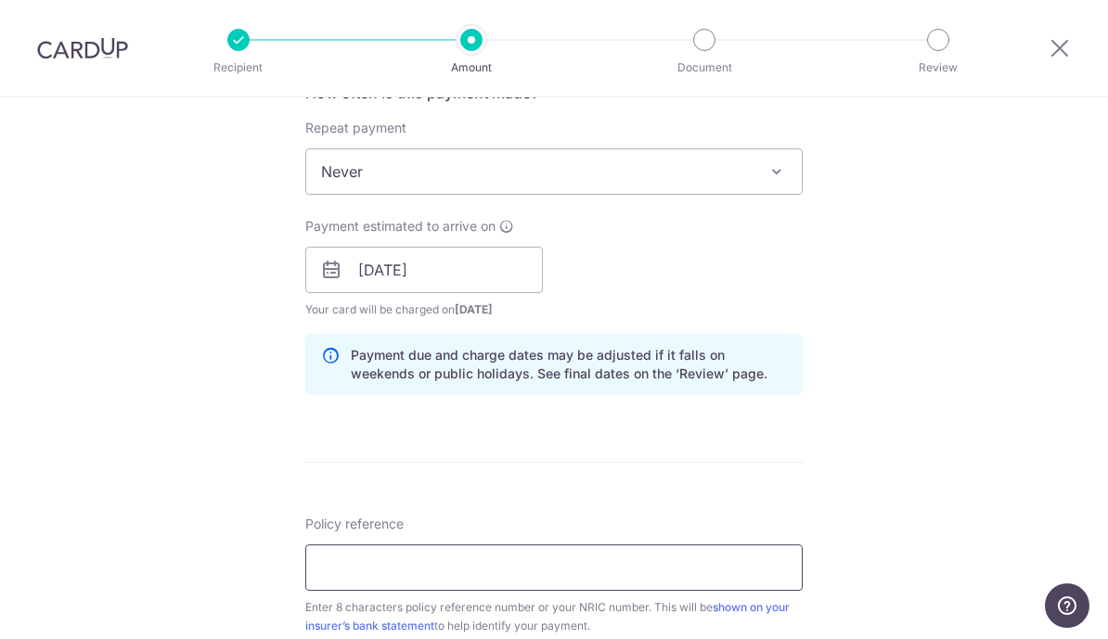
click at [533, 569] on input "Policy reference" at bounding box center [553, 568] width 497 height 46
paste input "81390865"
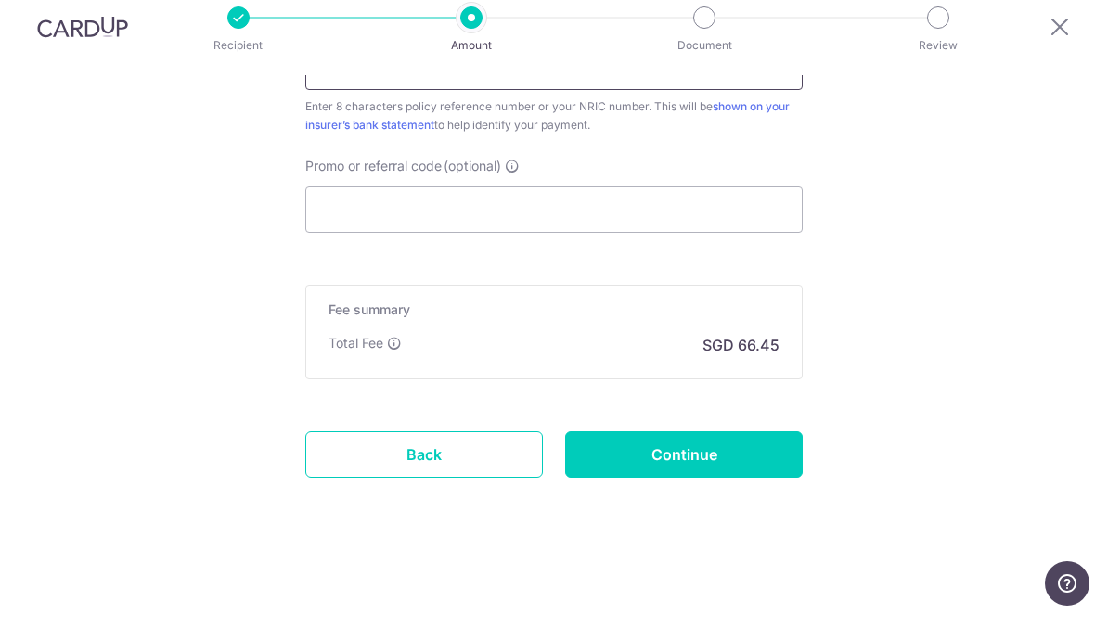
scroll to position [1116, 0]
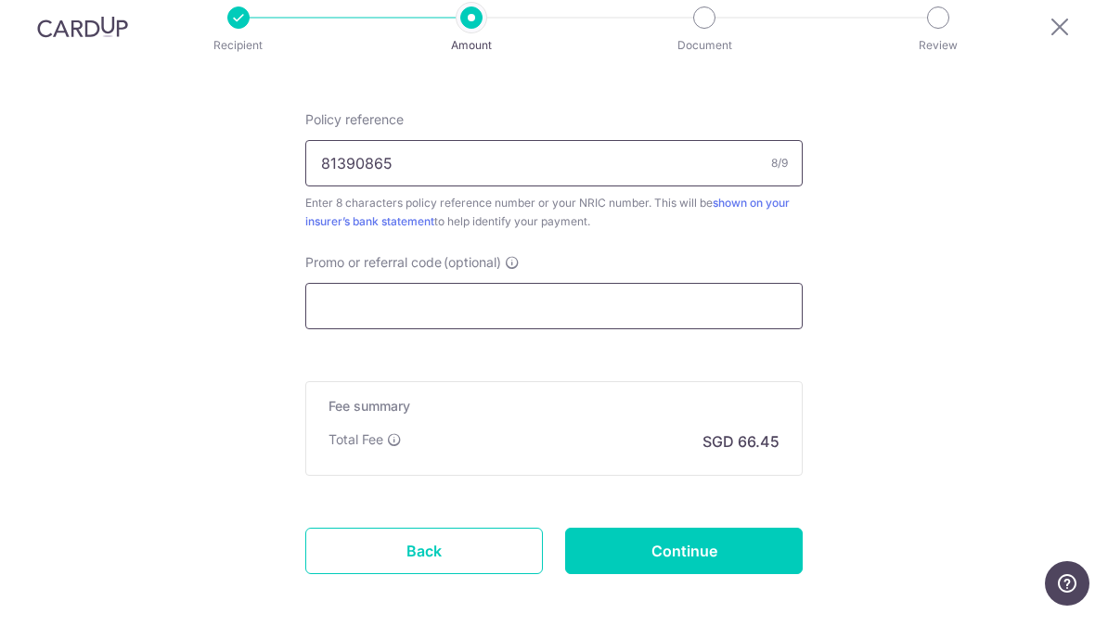
type input "81390865"
click at [667, 305] on input "Promo or referral code (optional)" at bounding box center [553, 328] width 497 height 46
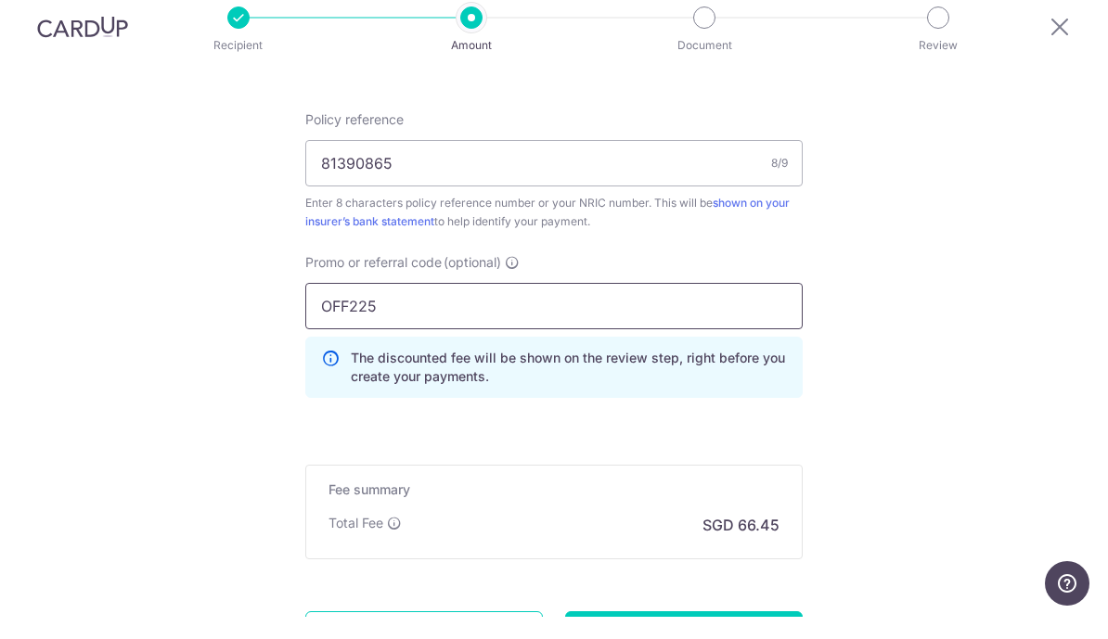
type input "OFF225"
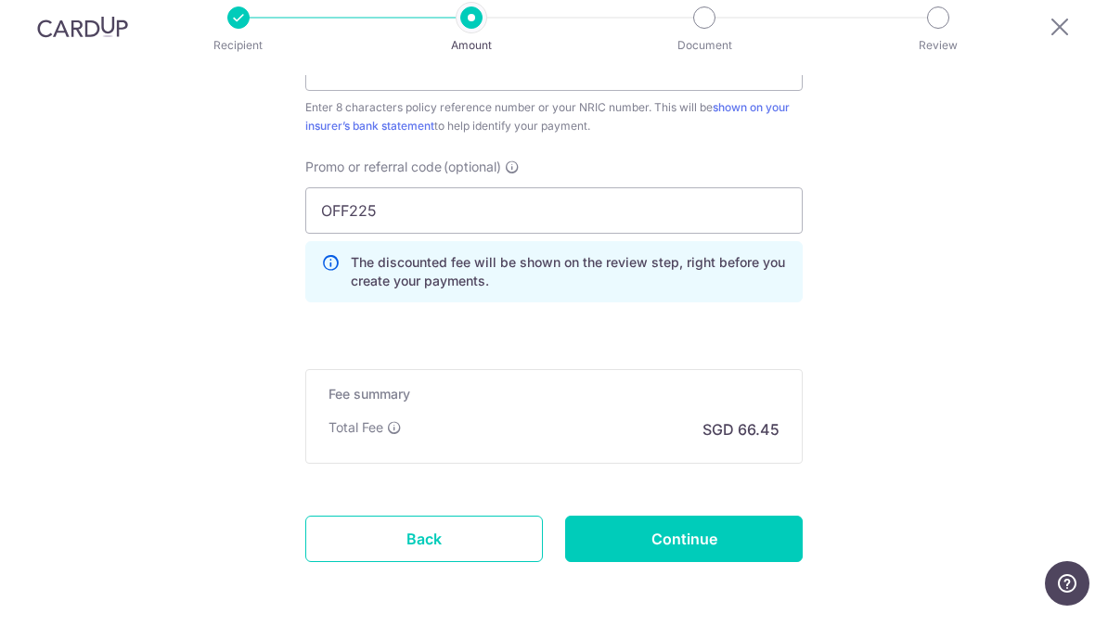
scroll to position [23, 0]
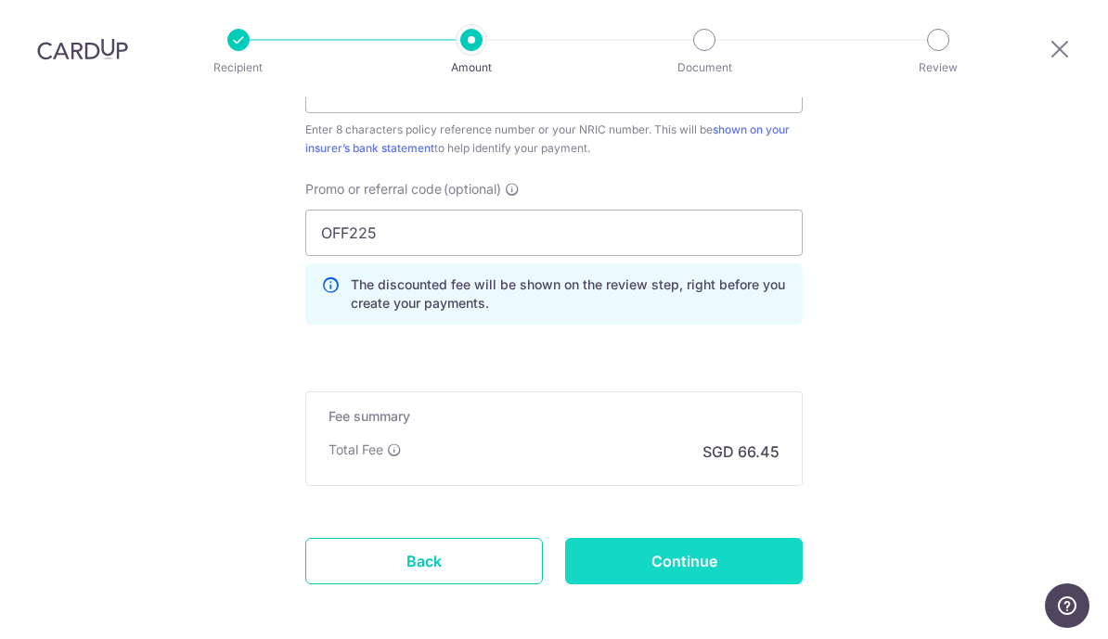
click at [686, 550] on input "Continue" at bounding box center [684, 561] width 238 height 46
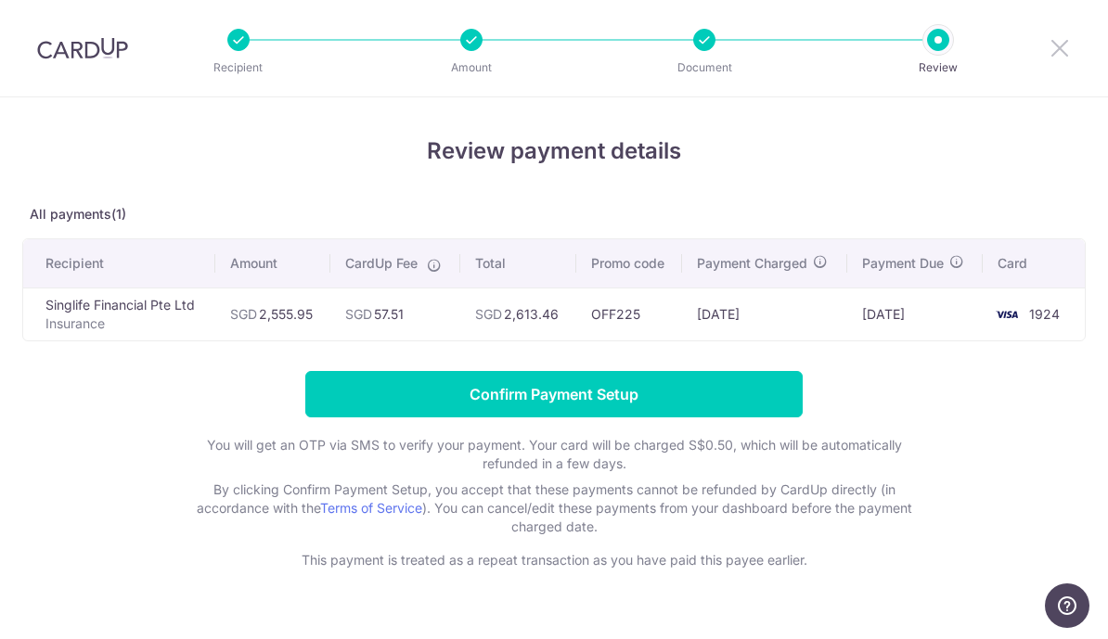
click at [1054, 45] on icon at bounding box center [1059, 47] width 22 height 23
